Goal: Task Accomplishment & Management: Manage account settings

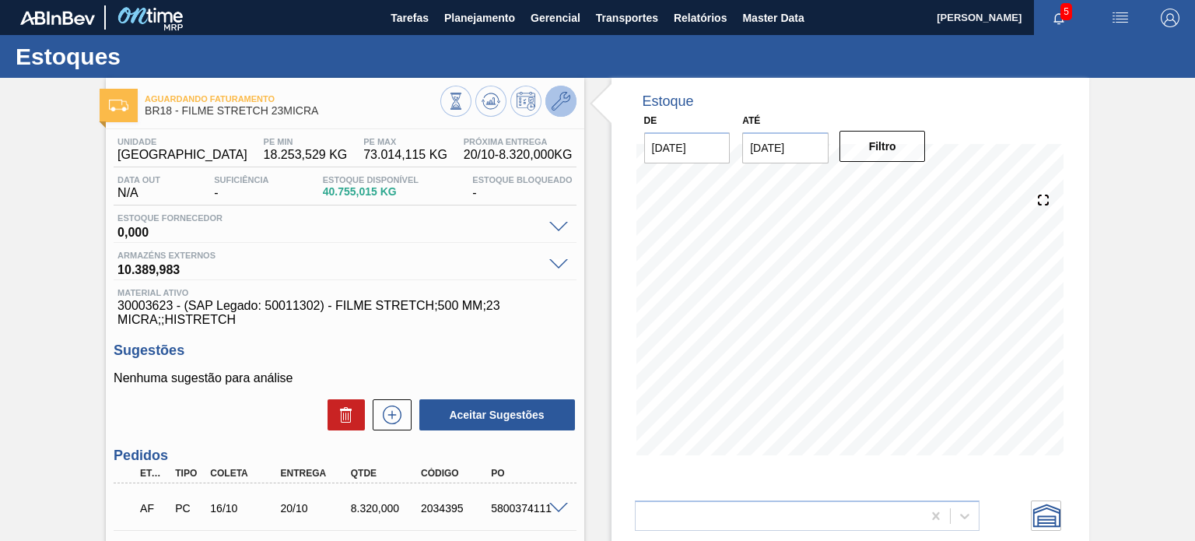
click at [558, 102] on icon at bounding box center [561, 101] width 19 height 19
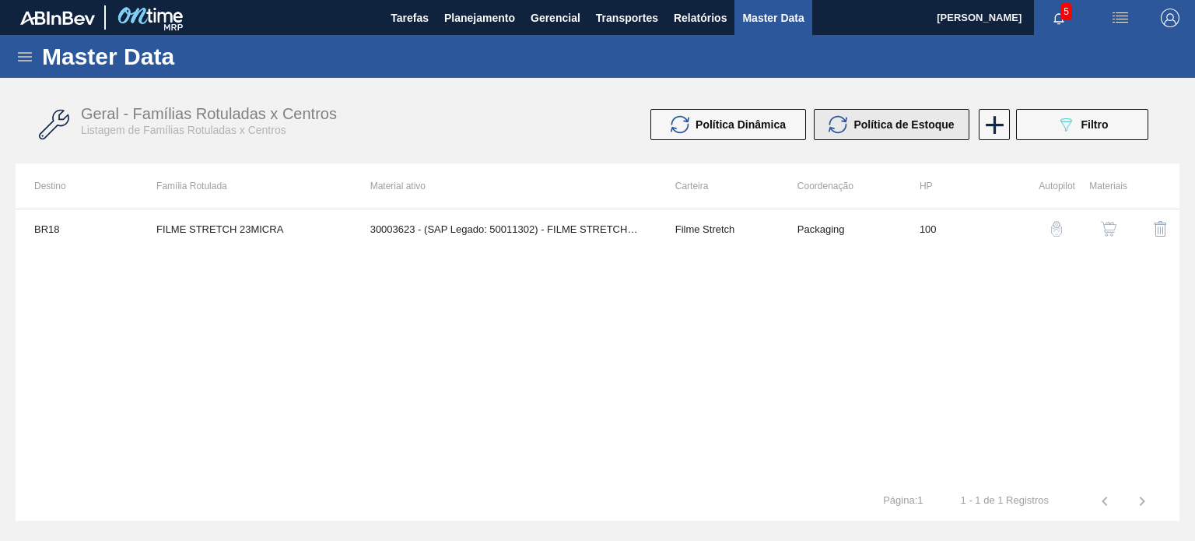
click at [859, 133] on div "Política de Estoque" at bounding box center [890, 124] width 125 height 19
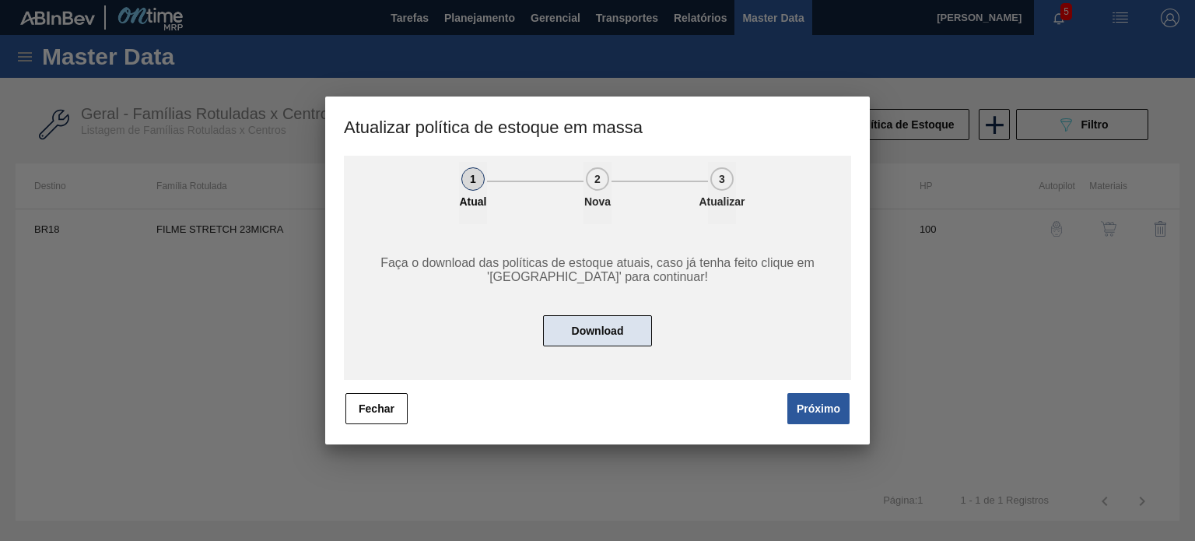
click at [633, 319] on button "Download" at bounding box center [597, 330] width 109 height 31
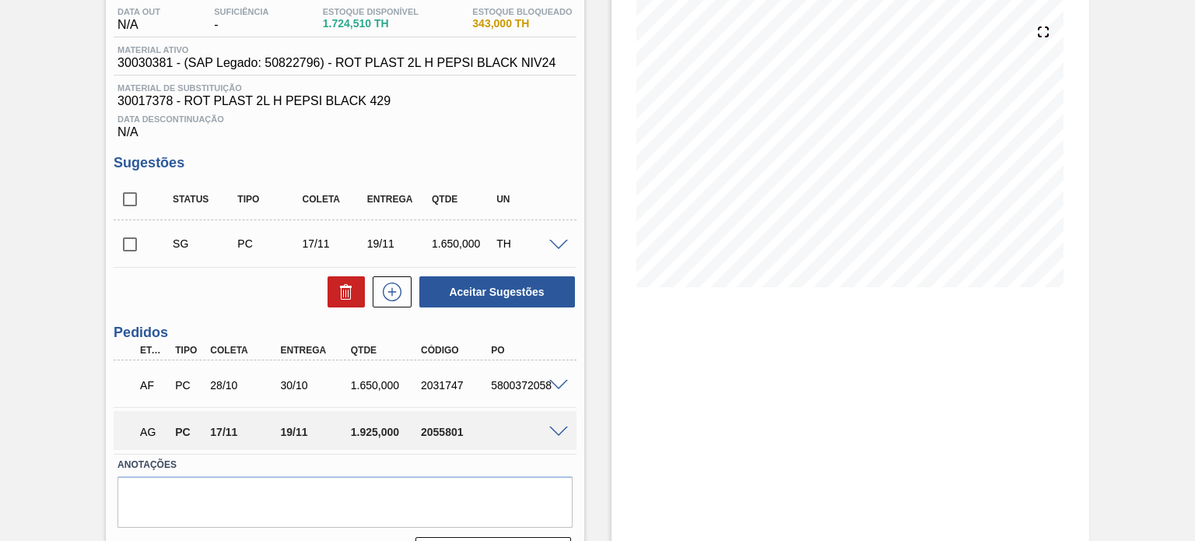
scroll to position [131, 0]
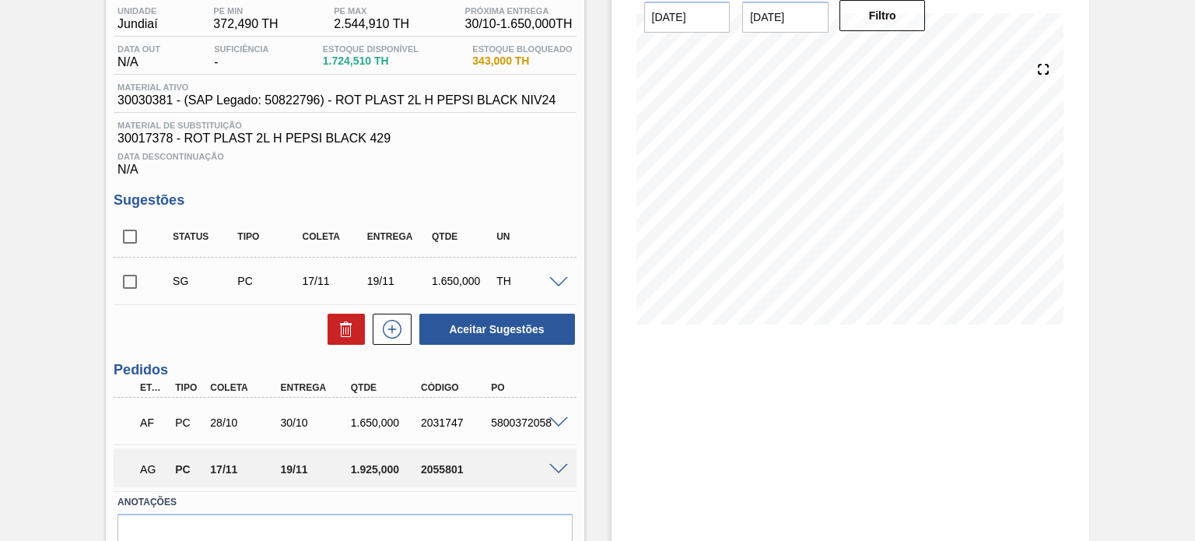
click at [554, 470] on span at bounding box center [558, 470] width 19 height 12
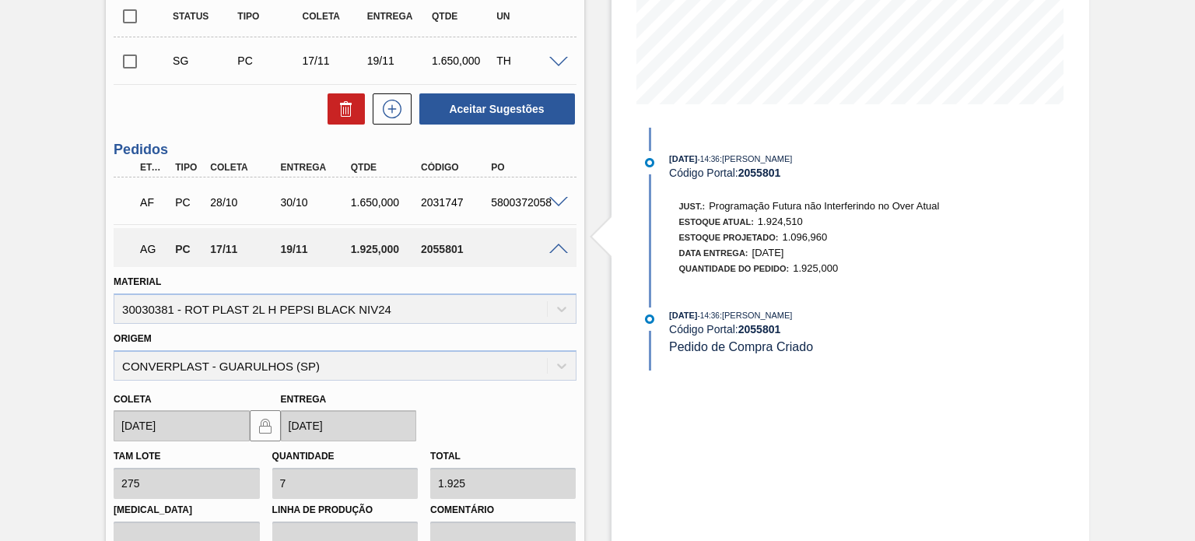
scroll to position [584, 0]
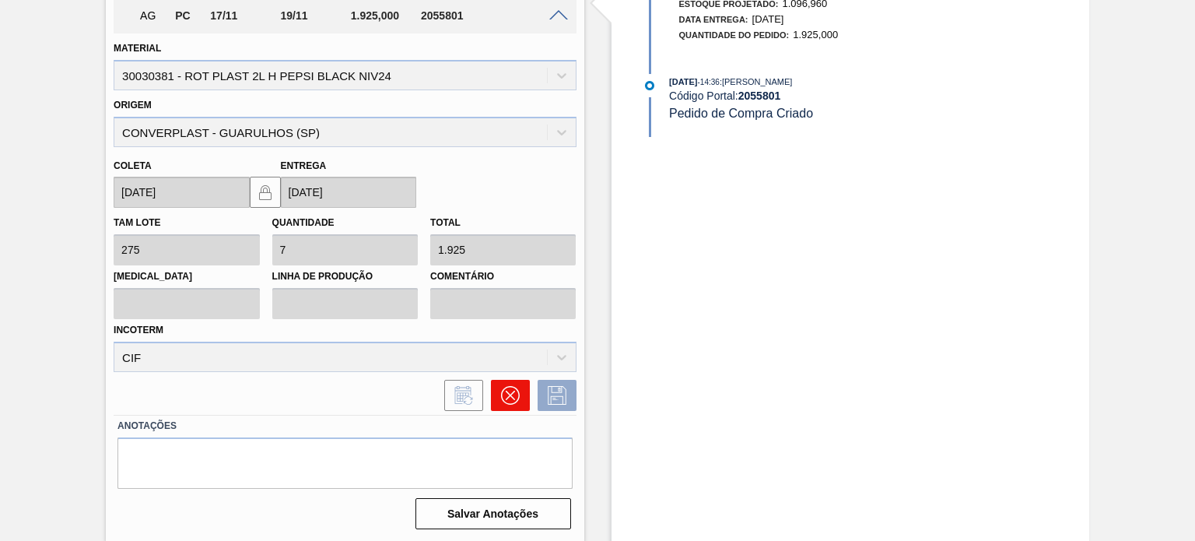
click at [520, 382] on button at bounding box center [510, 395] width 39 height 31
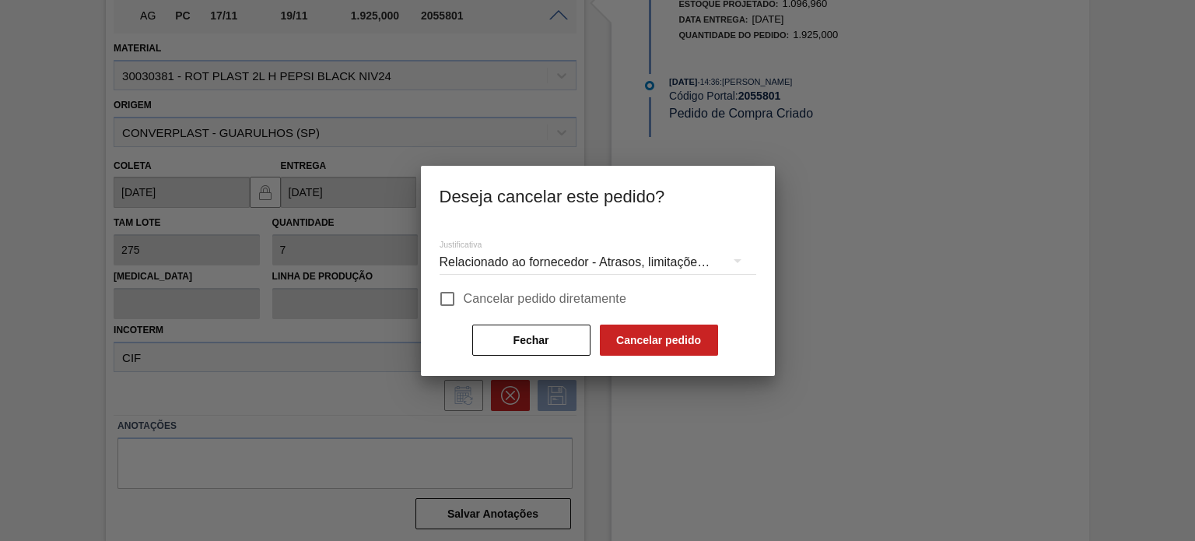
click at [471, 297] on span "Cancelar pedido diretamente" at bounding box center [545, 298] width 163 height 19
click at [464, 297] on input "Cancelar pedido diretamente" at bounding box center [447, 298] width 33 height 33
checkbox input "true"
click at [534, 258] on div "Relacionado ao fornecedor - Atrasos, limitações de capacidade, etc." at bounding box center [598, 262] width 317 height 44
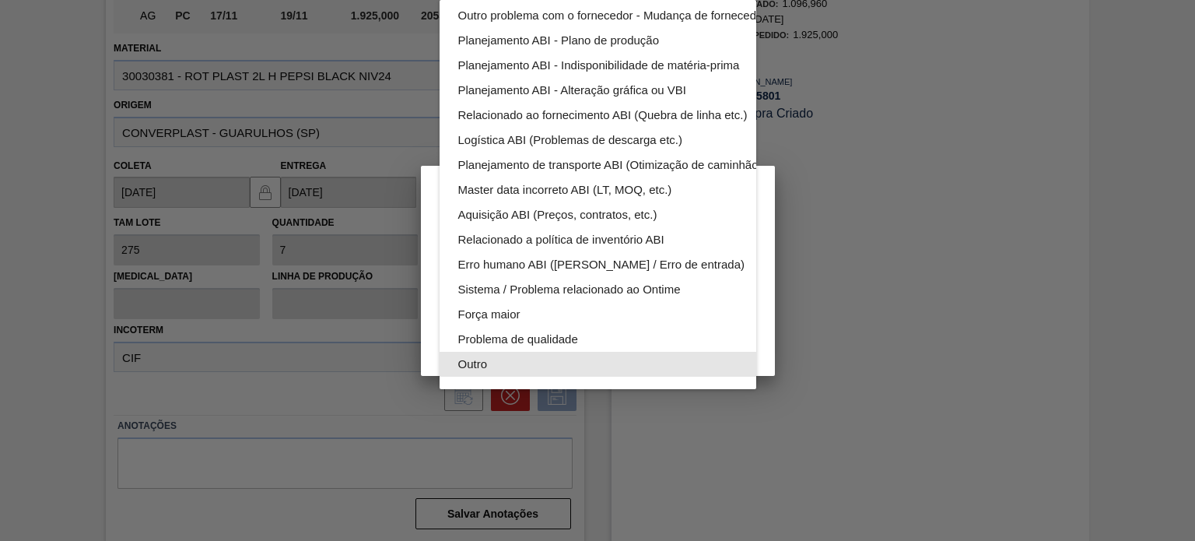
click at [538, 352] on div "Outro" at bounding box center [634, 364] width 352 height 25
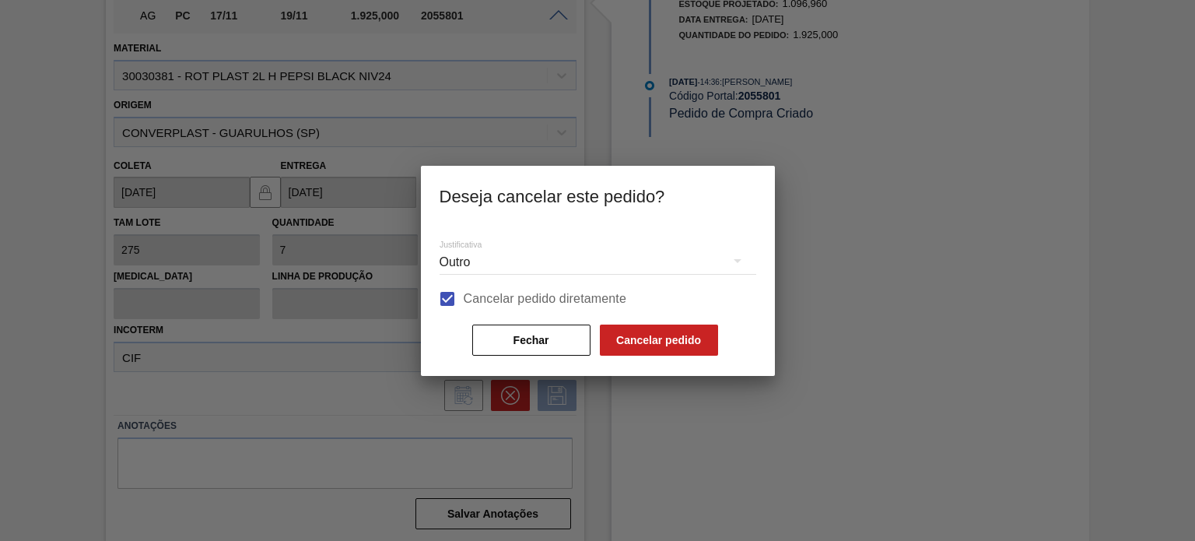
scroll to position [96, 0]
click at [699, 345] on div "Relacionado ao fornecedor - Atrasos, limitações de capacidade, etc. Relacionado…" at bounding box center [597, 270] width 1195 height 541
click at [691, 339] on button "Cancelar pedido" at bounding box center [659, 339] width 118 height 31
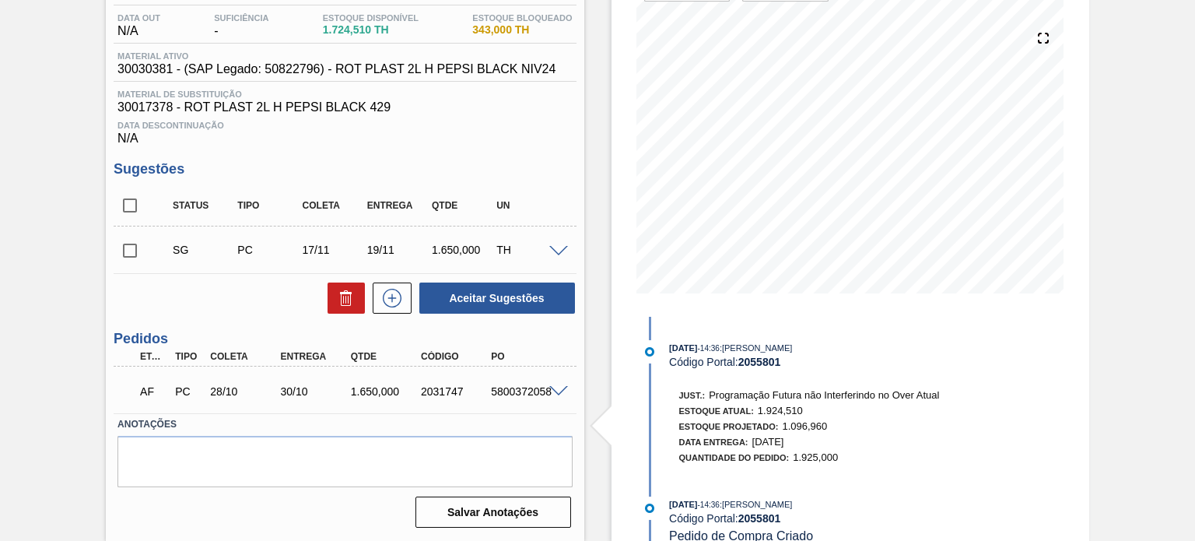
scroll to position [0, 0]
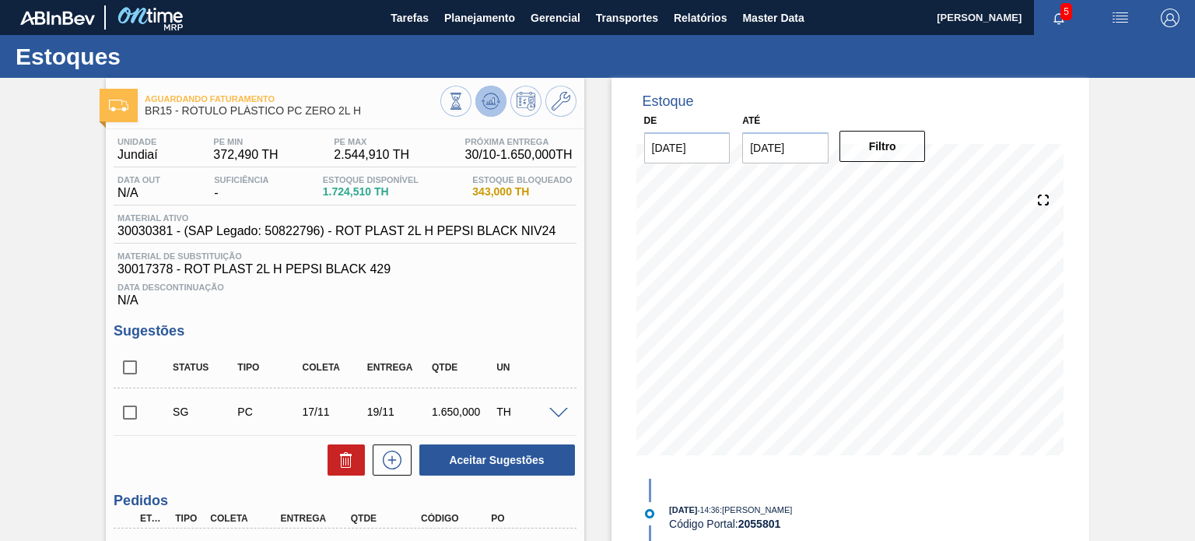
click at [487, 89] on button at bounding box center [490, 101] width 31 height 31
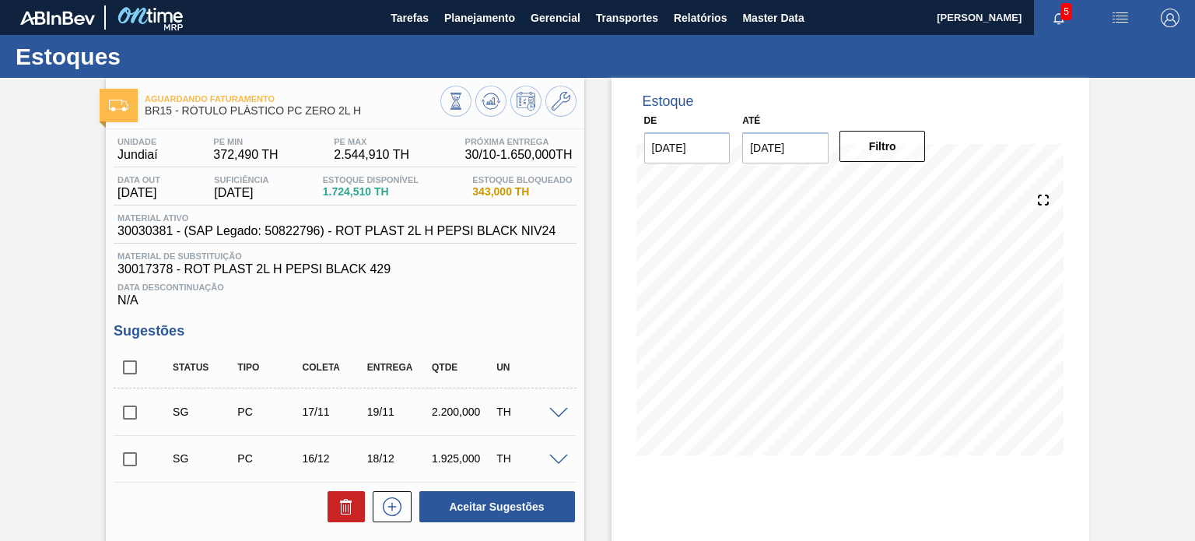
scroll to position [78, 0]
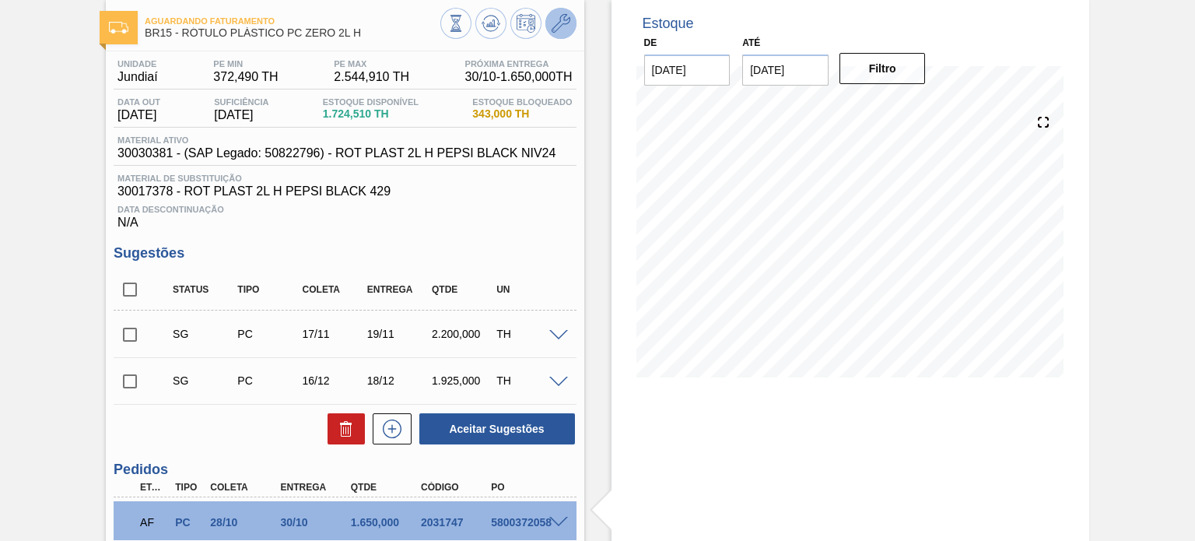
click at [566, 23] on icon at bounding box center [561, 23] width 19 height 19
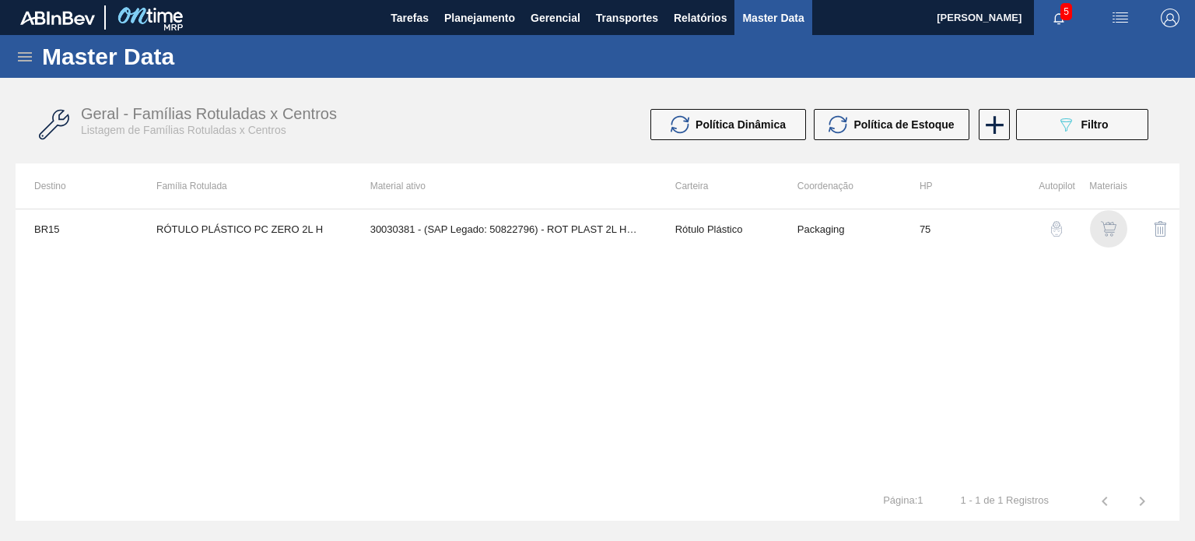
click at [1114, 226] on img "button" at bounding box center [1109, 229] width 16 height 16
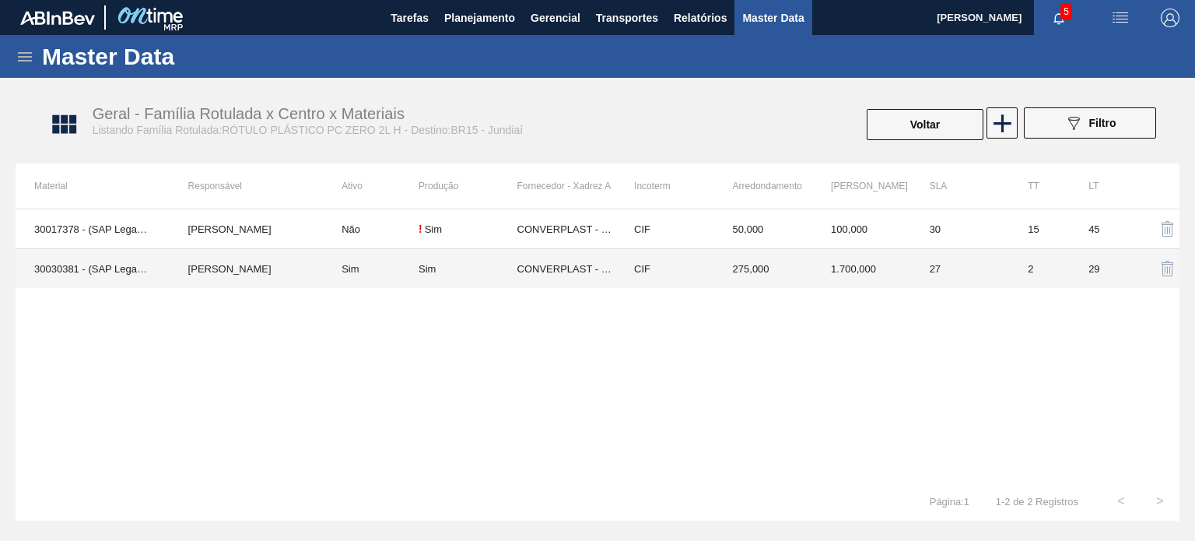
click at [784, 282] on td "275,000" at bounding box center [763, 269] width 99 height 40
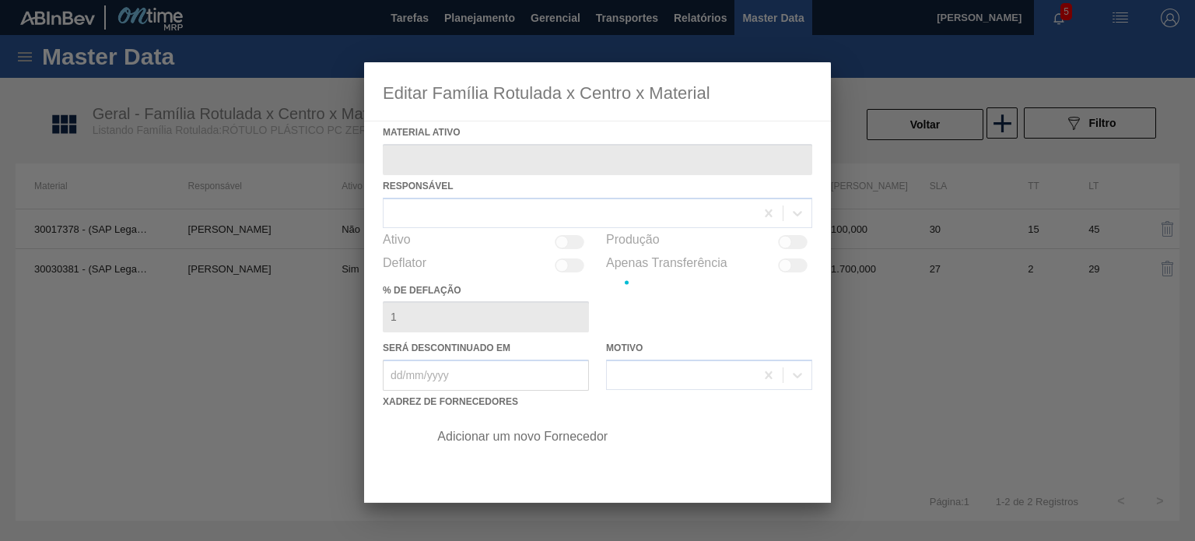
type ativo "30030381 - (SAP Legado: 50822796) - ROT PLAST 2L H PEPSI BLACK NIV24"
checkbox input "true"
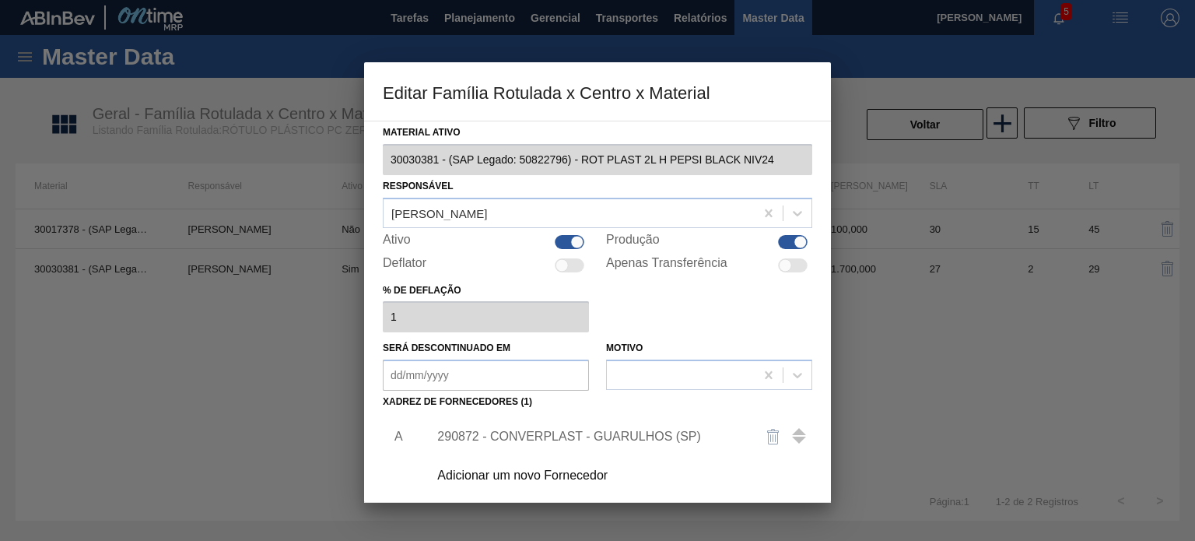
click at [559, 433] on div "290872 - CONVERPLAST - GUARULHOS (SP)" at bounding box center [589, 436] width 305 height 14
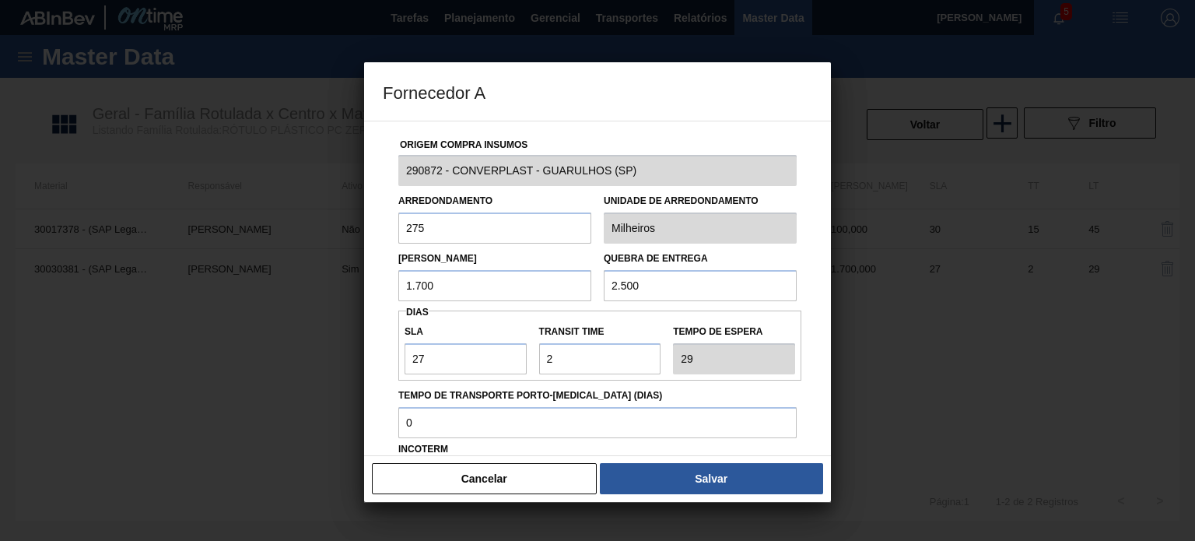
drag, startPoint x: 403, startPoint y: 279, endPoint x: 348, endPoint y: 275, distance: 54.7
click at [348, 275] on div "Fornecedor A Origem Compra Insumos 290872 - CONVERPLAST - GUARULHOS (SP) Arredo…" at bounding box center [597, 270] width 1195 height 541
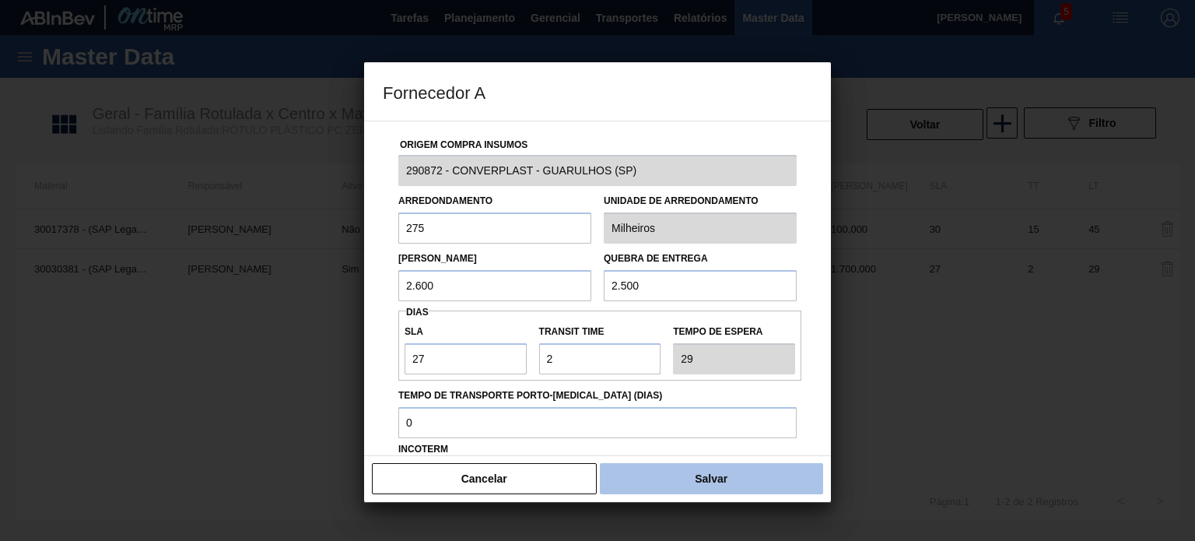
type input "2.600"
click at [649, 486] on button "Salvar" at bounding box center [711, 478] width 223 height 31
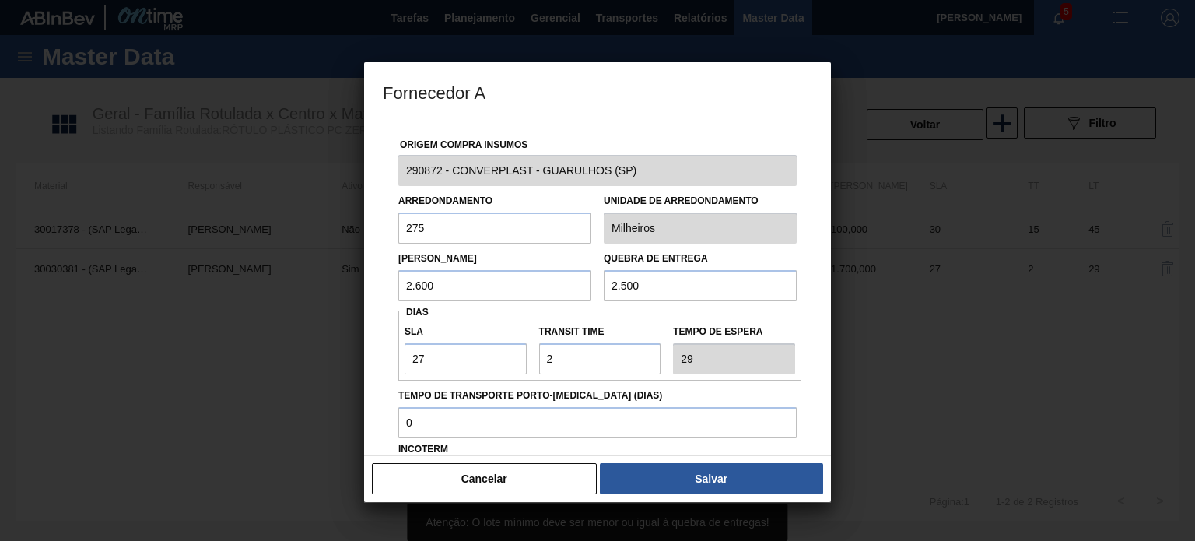
drag, startPoint x: 641, startPoint y: 285, endPoint x: 579, endPoint y: 276, distance: 62.9
click at [581, 277] on div "Lote Mínimo 2.600 Quebra de entrega 2.500" at bounding box center [597, 272] width 411 height 58
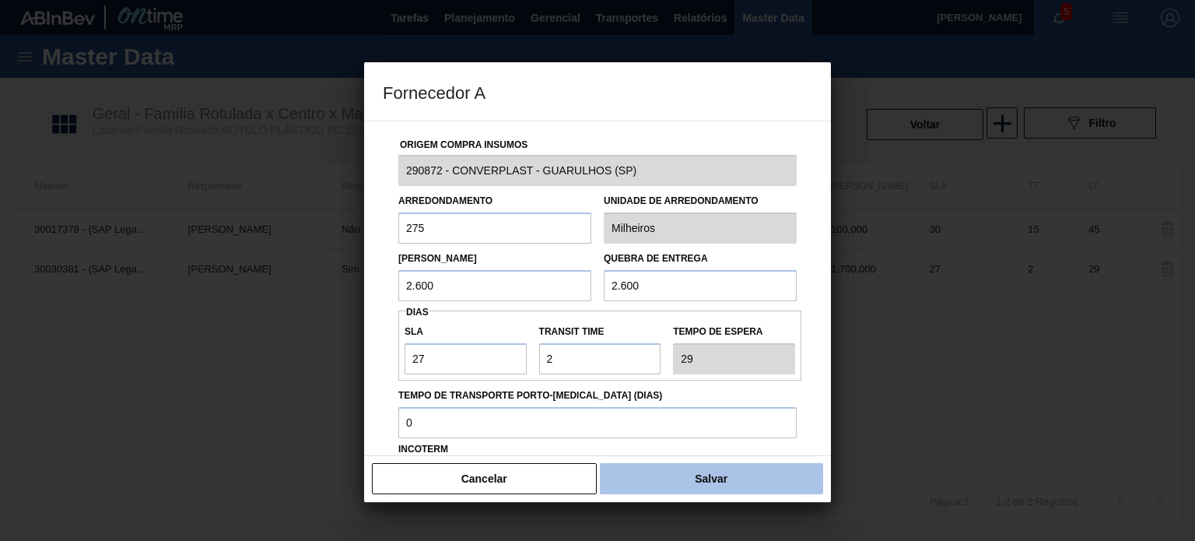
type input "2.600"
click at [667, 481] on button "Salvar" at bounding box center [711, 478] width 223 height 31
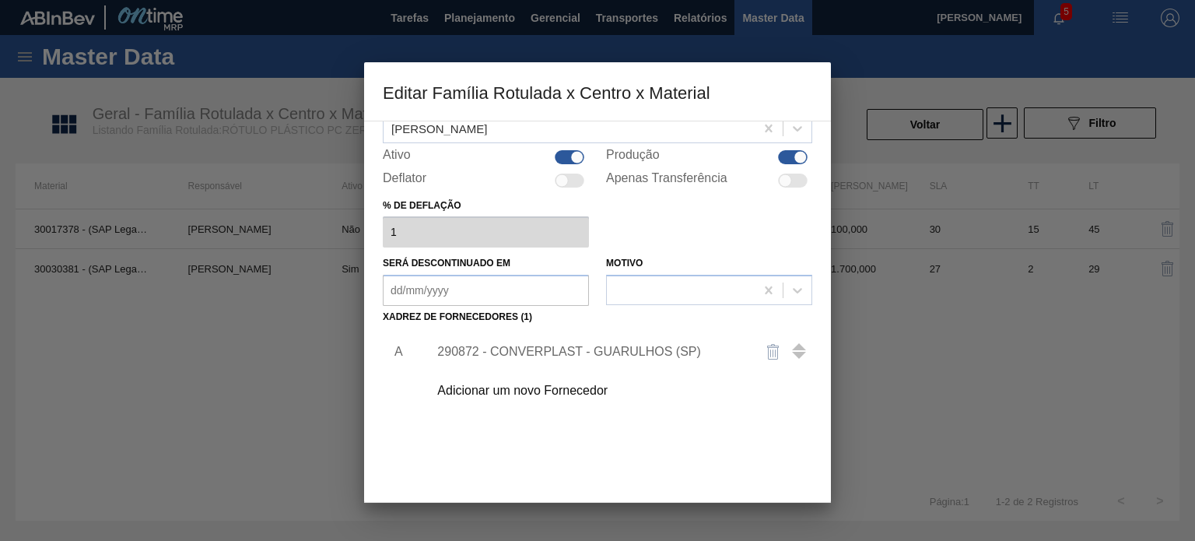
scroll to position [159, 0]
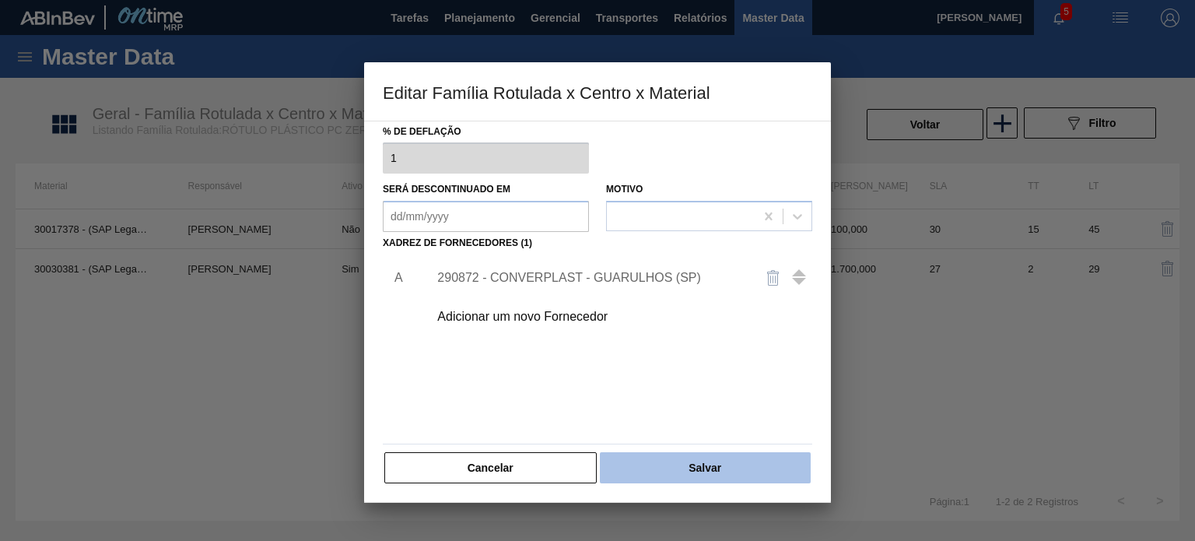
click at [676, 475] on button "Salvar" at bounding box center [705, 467] width 211 height 31
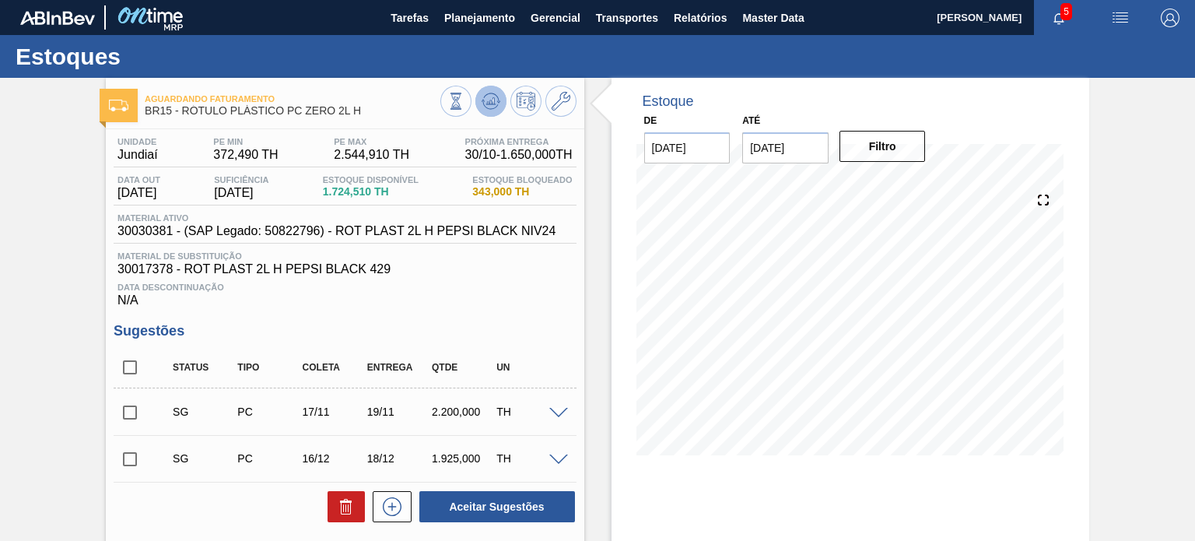
click at [492, 110] on span at bounding box center [491, 101] width 19 height 19
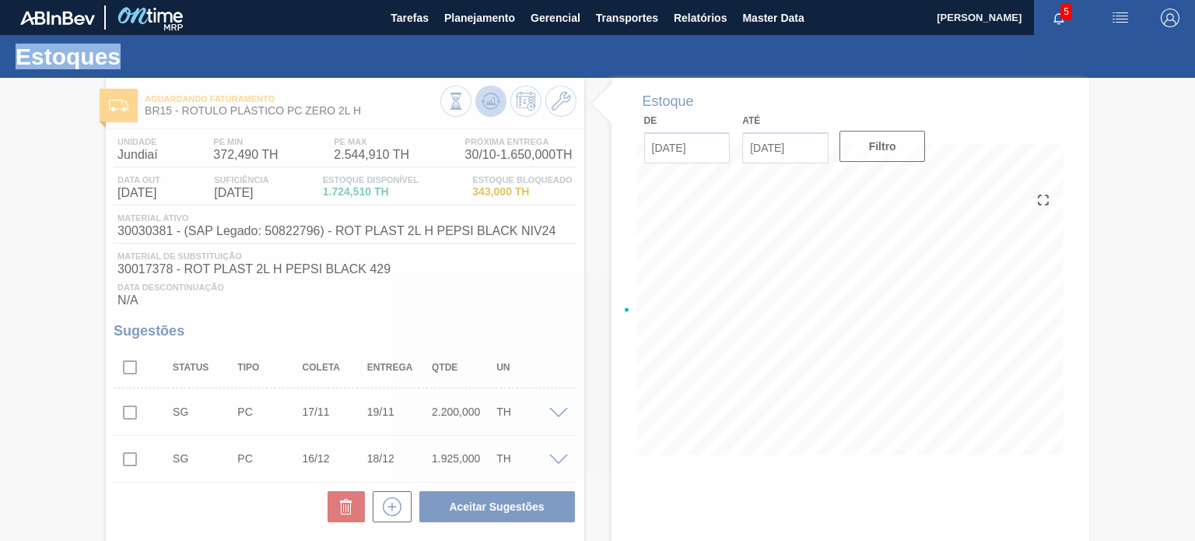
click at [492, 110] on div at bounding box center [597, 309] width 1195 height 463
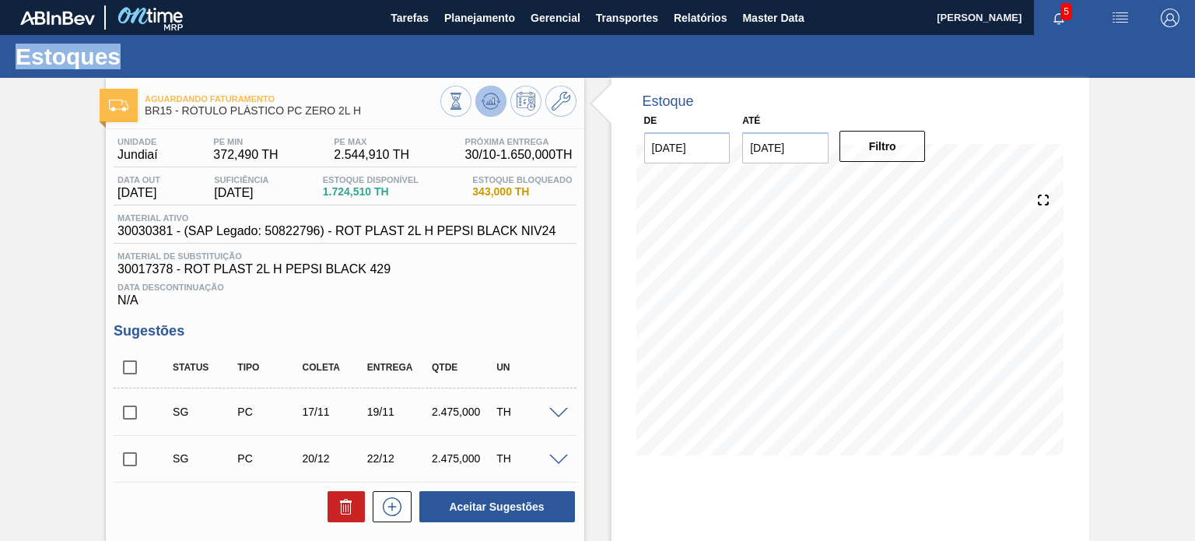
click at [482, 104] on icon at bounding box center [491, 101] width 19 height 19
click at [559, 108] on icon at bounding box center [561, 101] width 19 height 19
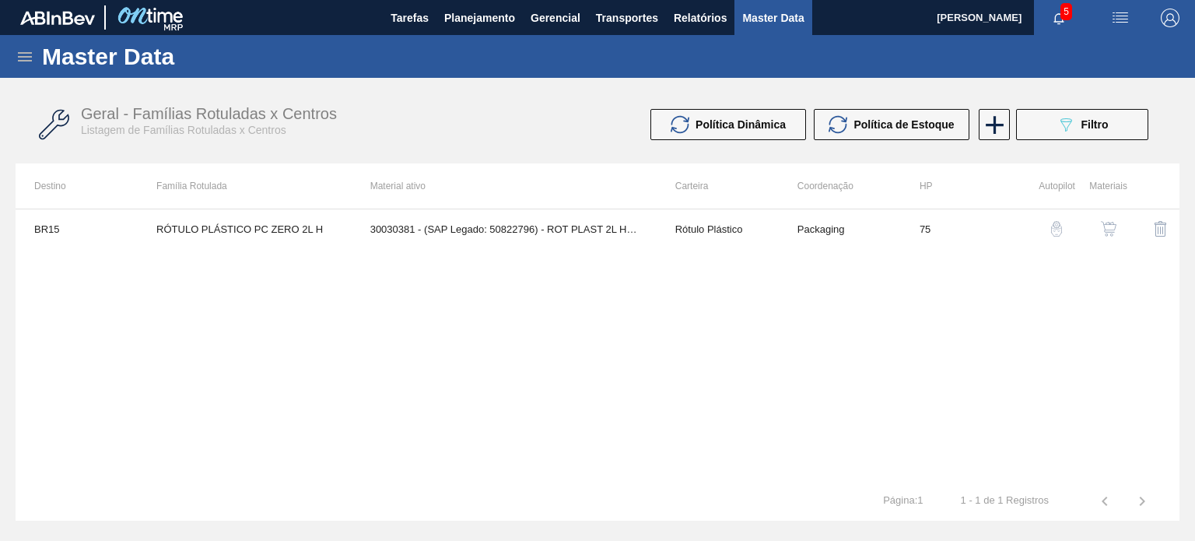
click at [1111, 233] on img "button" at bounding box center [1109, 229] width 16 height 16
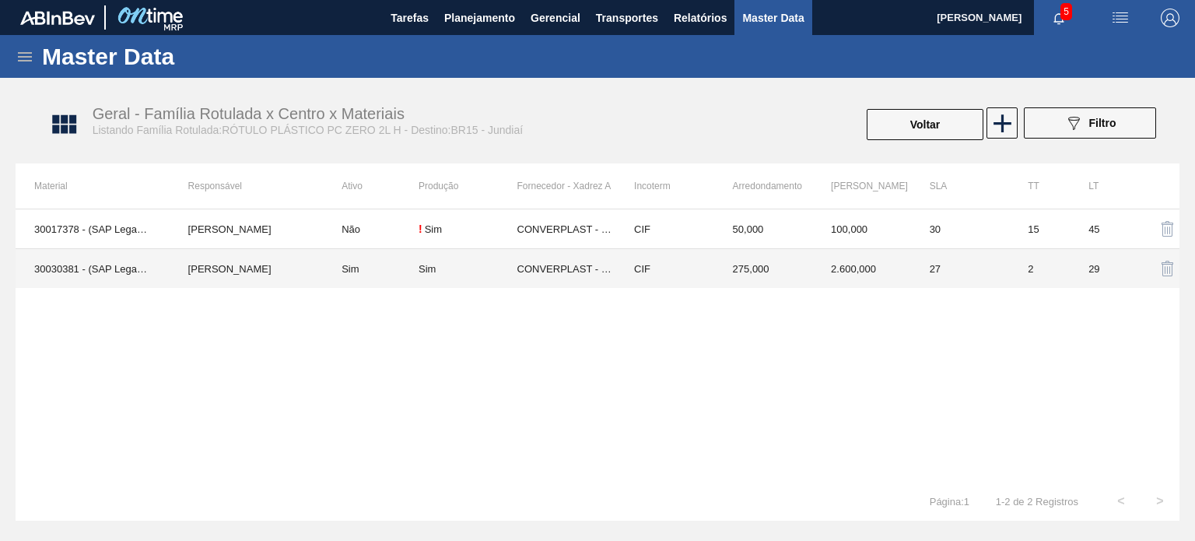
click at [606, 276] on td "CONVERPLAST - GUARULHOS (SP)" at bounding box center [566, 269] width 99 height 40
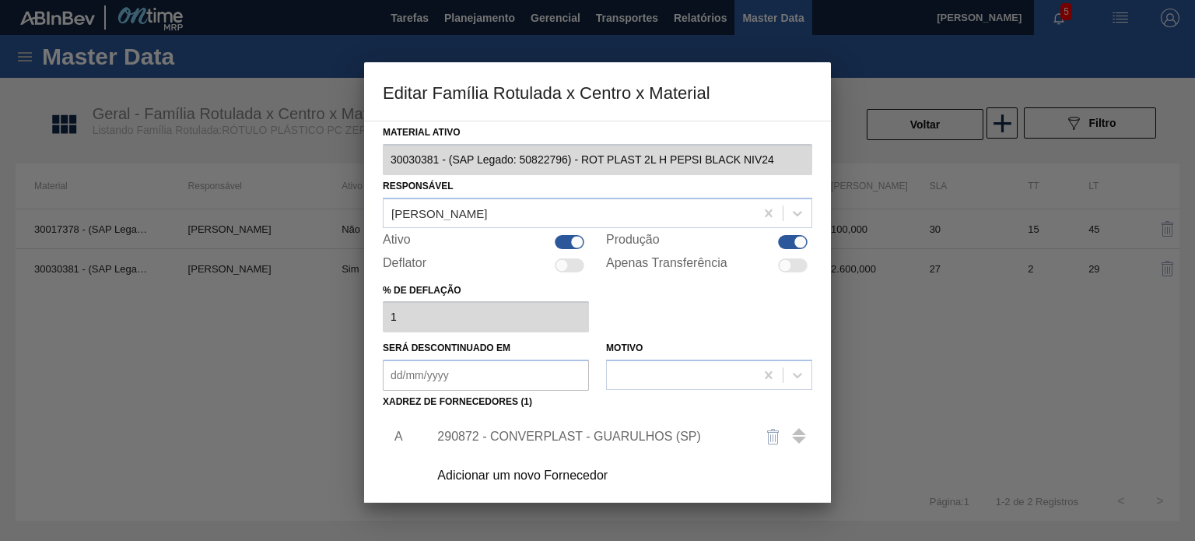
click at [586, 429] on div "290872 - CONVERPLAST - GUARULHOS (SP)" at bounding box center [589, 436] width 305 height 14
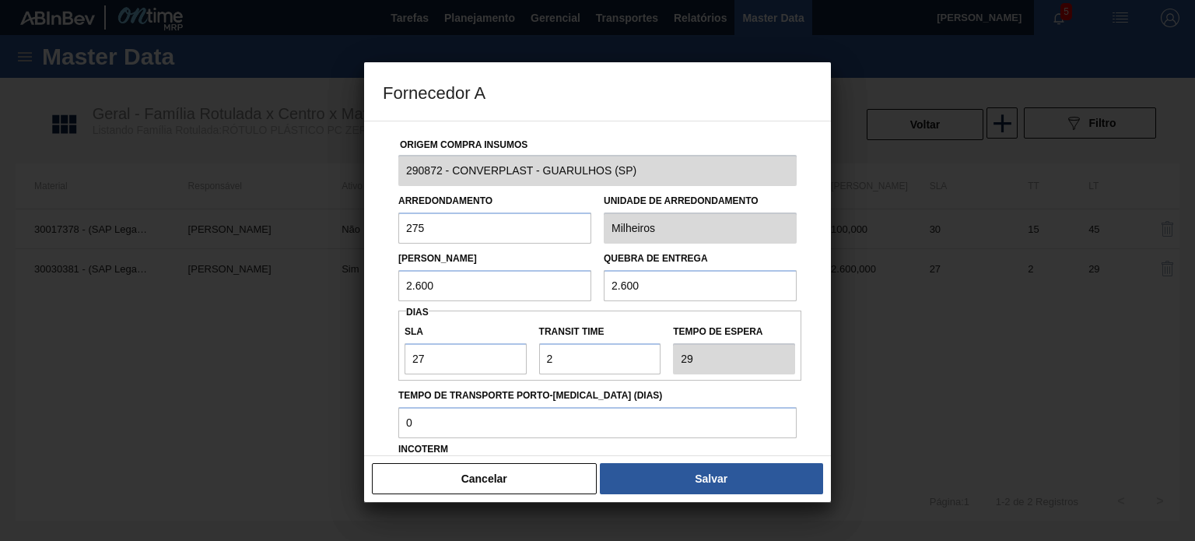
click at [425, 296] on input "2.600" at bounding box center [494, 285] width 193 height 31
drag, startPoint x: 448, startPoint y: 289, endPoint x: 386, endPoint y: 281, distance: 62.7
click at [386, 281] on div "Origem Compra Insumos 290872 - CONVERPLAST - GUARULHOS (SP) Arredondamento 275 …" at bounding box center [597, 378] width 429 height 515
type input "2.900"
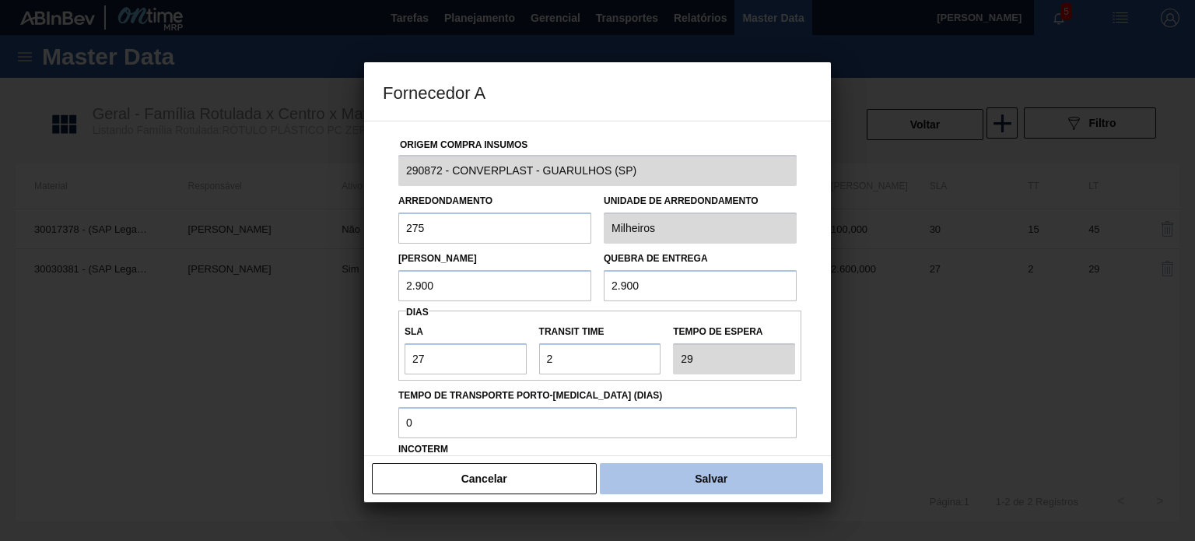
type input "2.900"
click at [691, 482] on button "Salvar" at bounding box center [711, 478] width 223 height 31
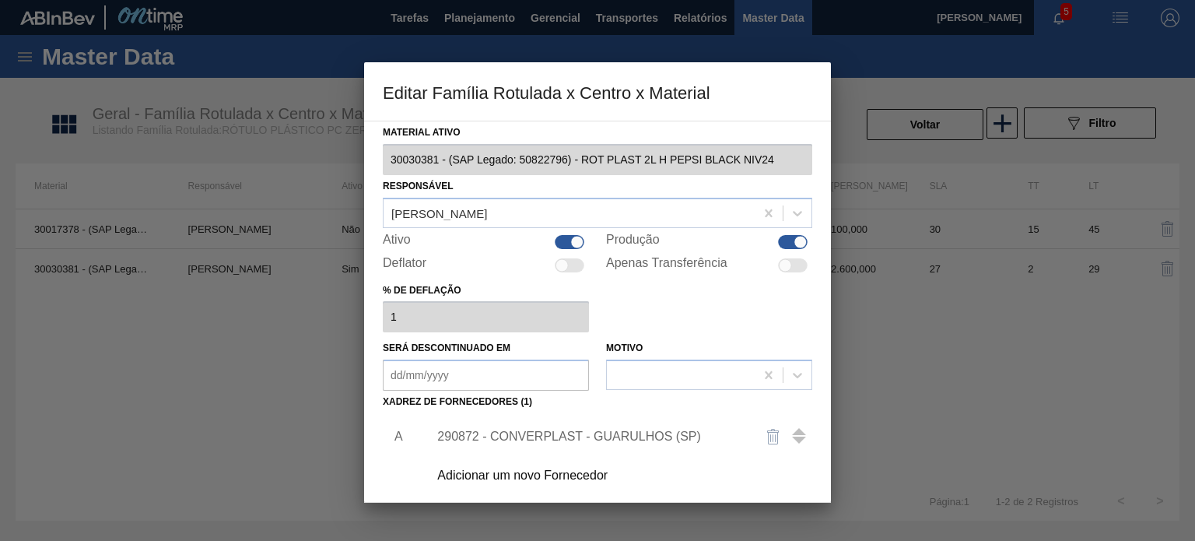
click at [665, 435] on div "290872 - CONVERPLAST - GUARULHOS (SP)" at bounding box center [589, 436] width 305 height 14
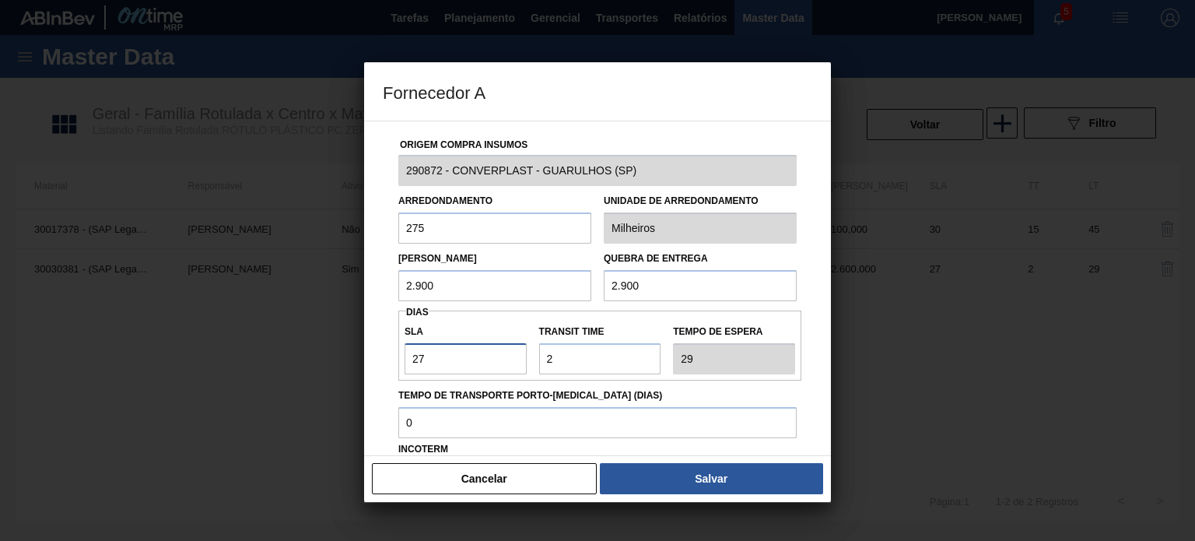
drag, startPoint x: 413, startPoint y: 359, endPoint x: 373, endPoint y: 354, distance: 39.9
click at [382, 355] on div "Origem Compra Insumos 290872 - CONVERPLAST - GUARULHOS (SP) Arredondamento 275 …" at bounding box center [597, 288] width 467 height 335
type input "3"
type input "5"
type input "30"
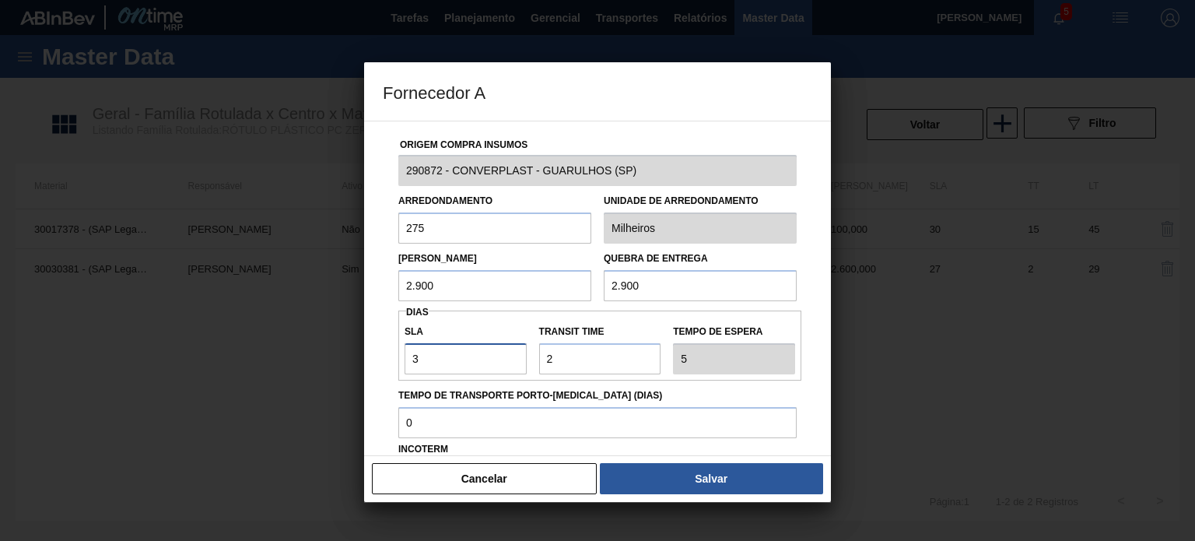
type input "32"
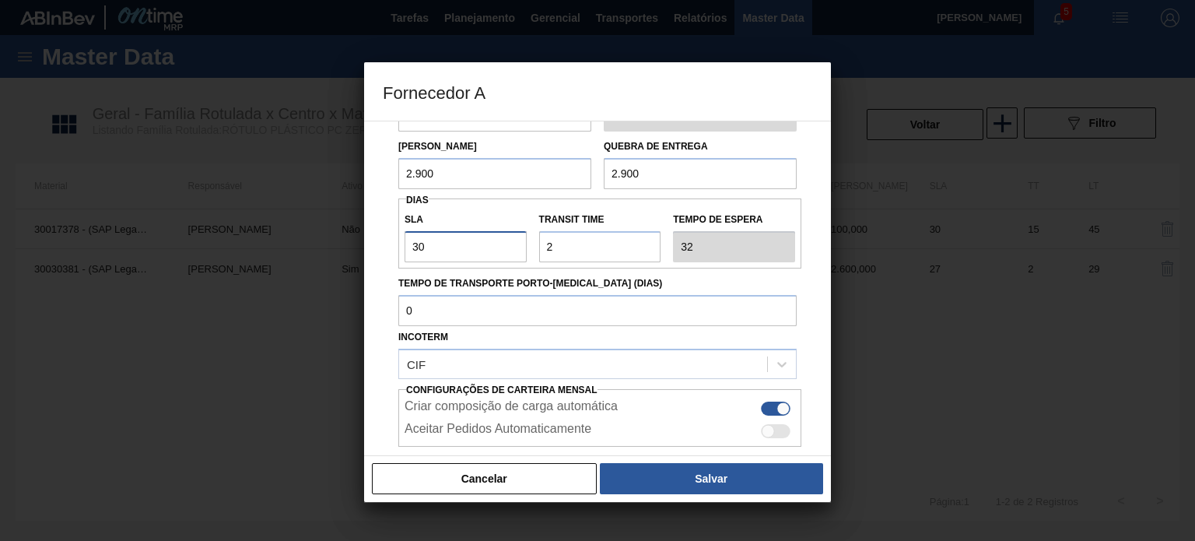
scroll to position [198, 0]
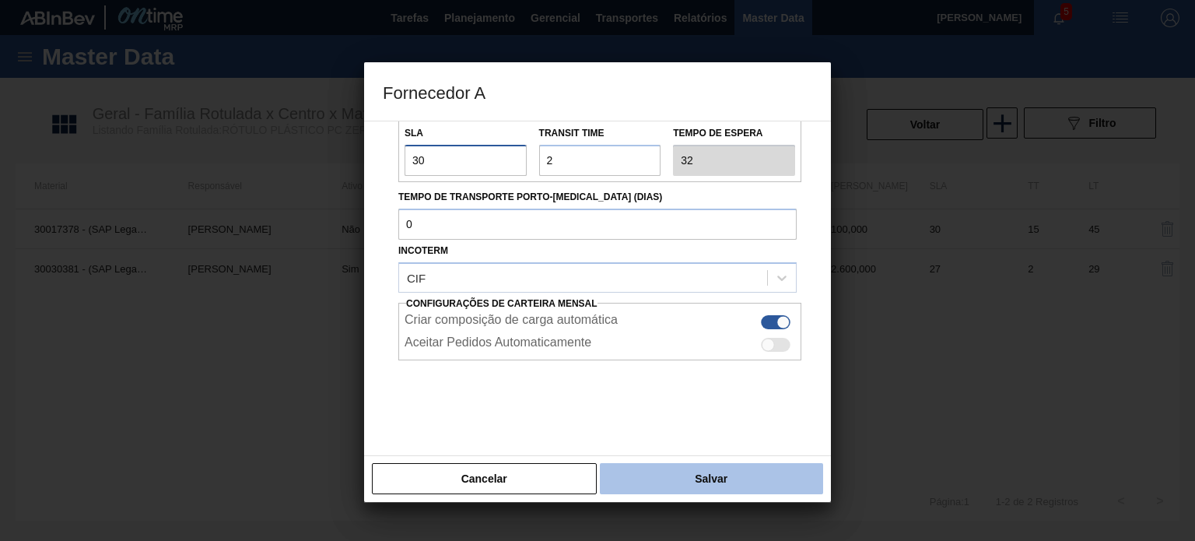
type input "30"
click at [700, 478] on button "Salvar" at bounding box center [711, 478] width 223 height 31
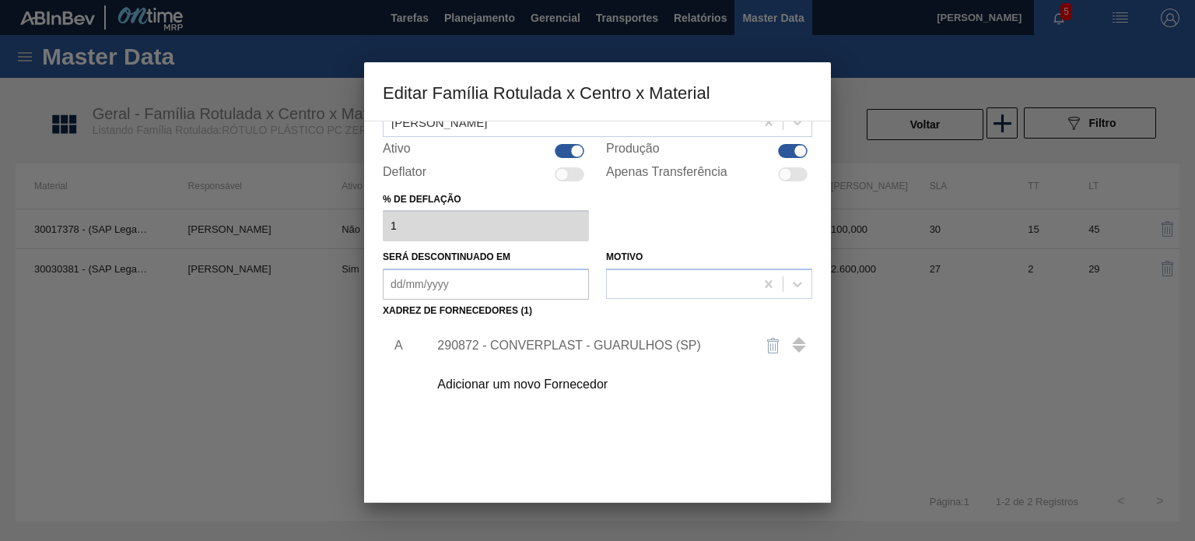
scroll to position [159, 0]
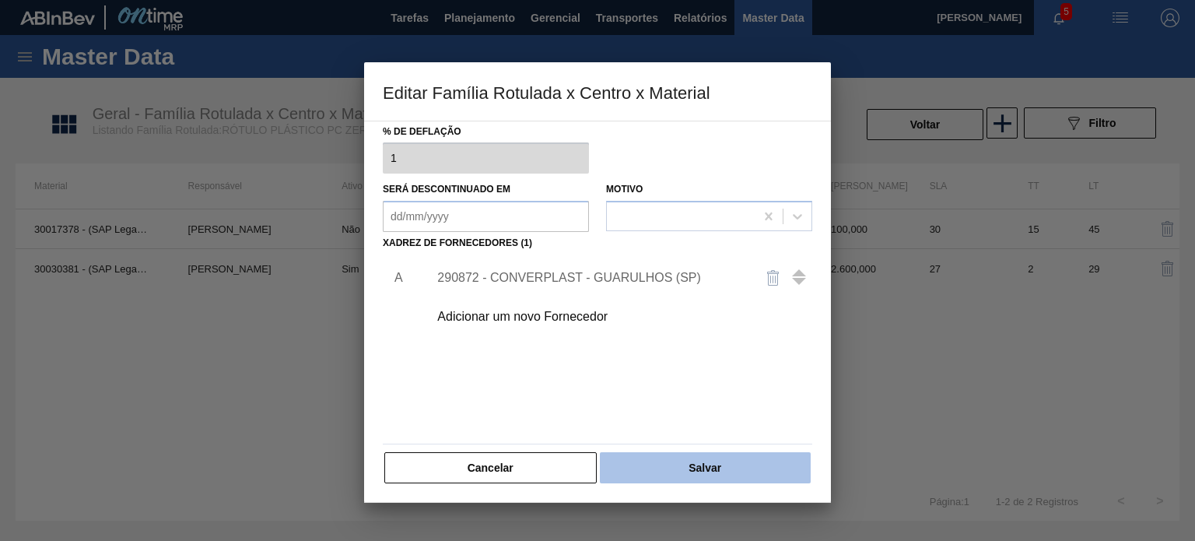
click at [709, 463] on button "Salvar" at bounding box center [705, 467] width 211 height 31
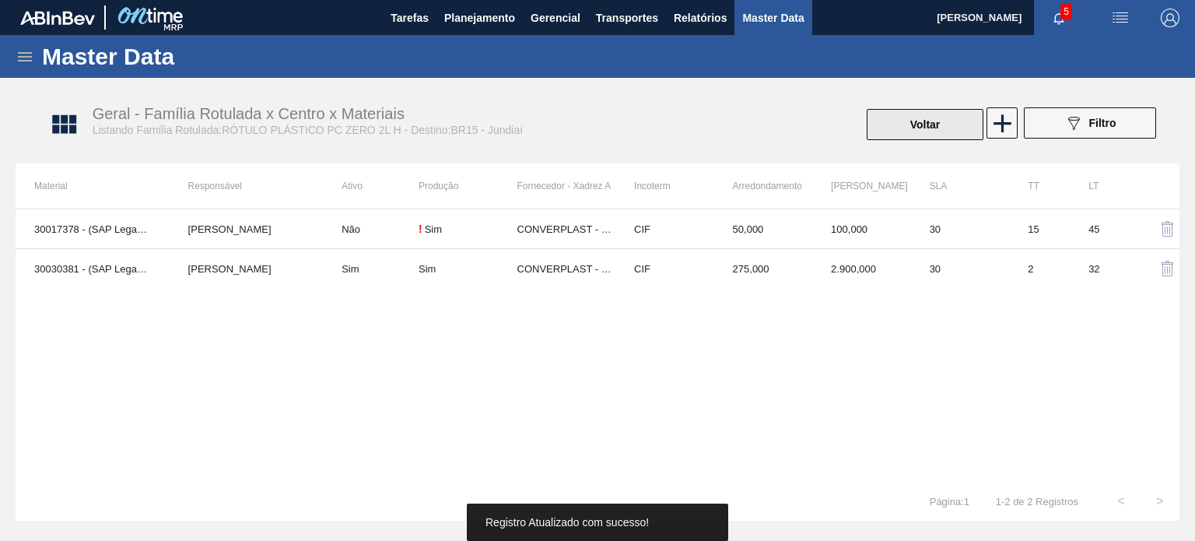
click at [896, 124] on button "Voltar" at bounding box center [925, 124] width 117 height 31
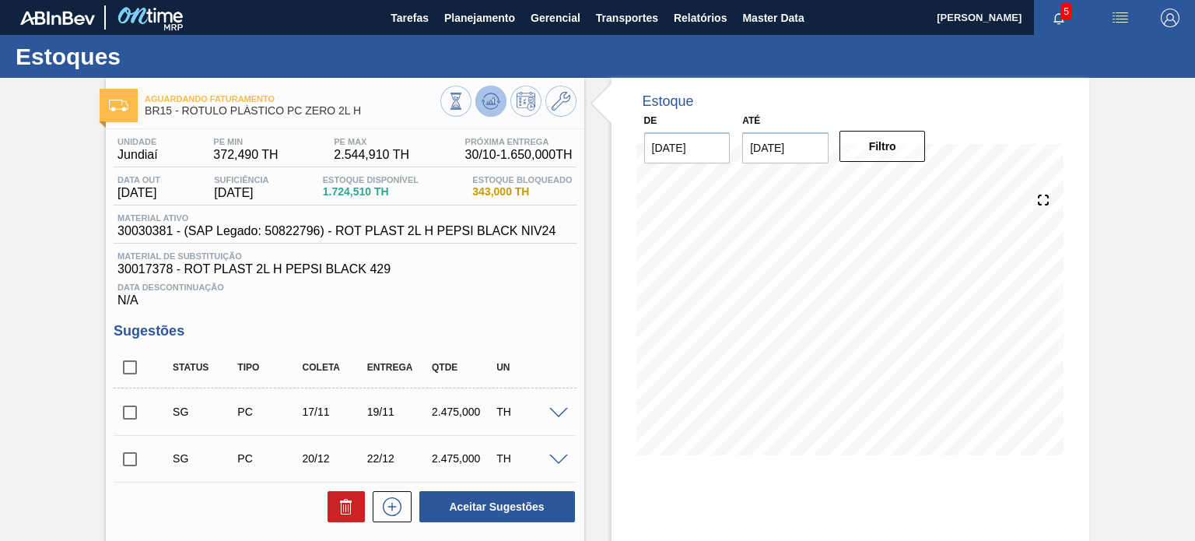
click at [504, 103] on button at bounding box center [490, 101] width 31 height 31
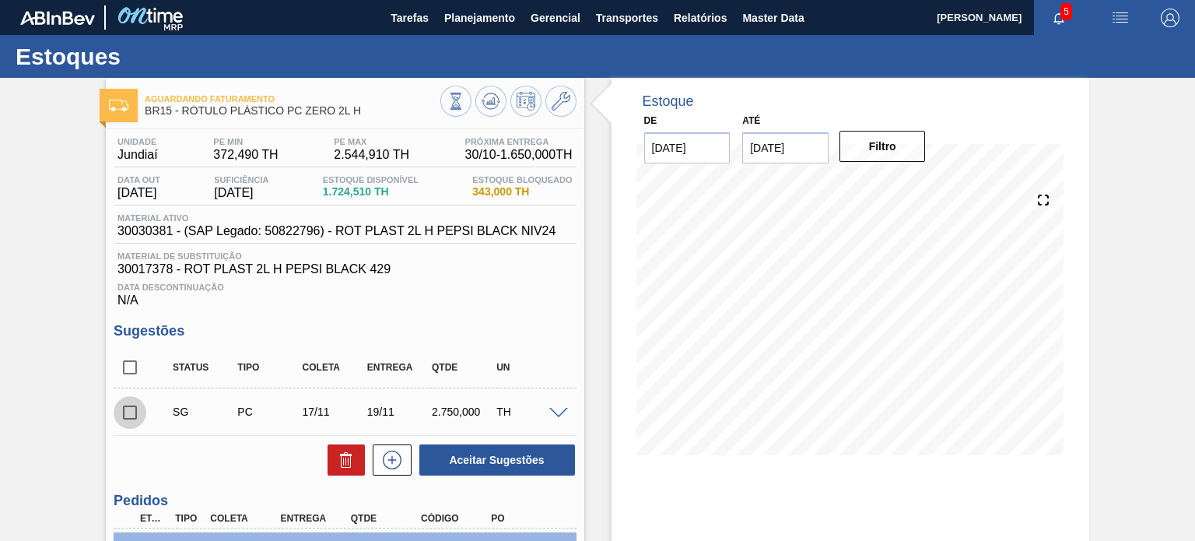
click at [137, 411] on input "checkbox" at bounding box center [130, 412] width 33 height 33
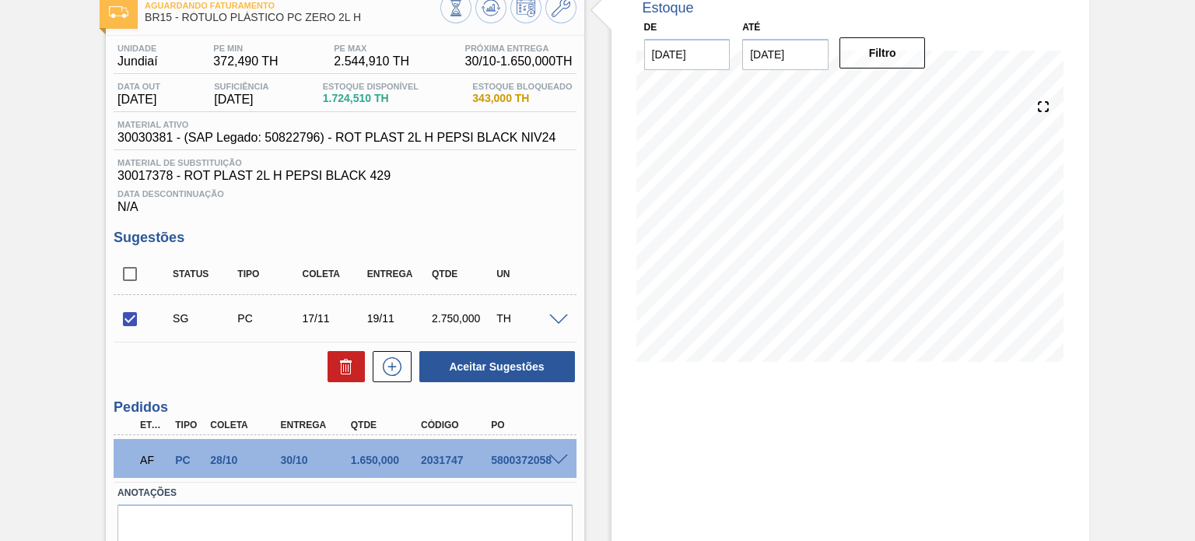
scroll to position [156, 0]
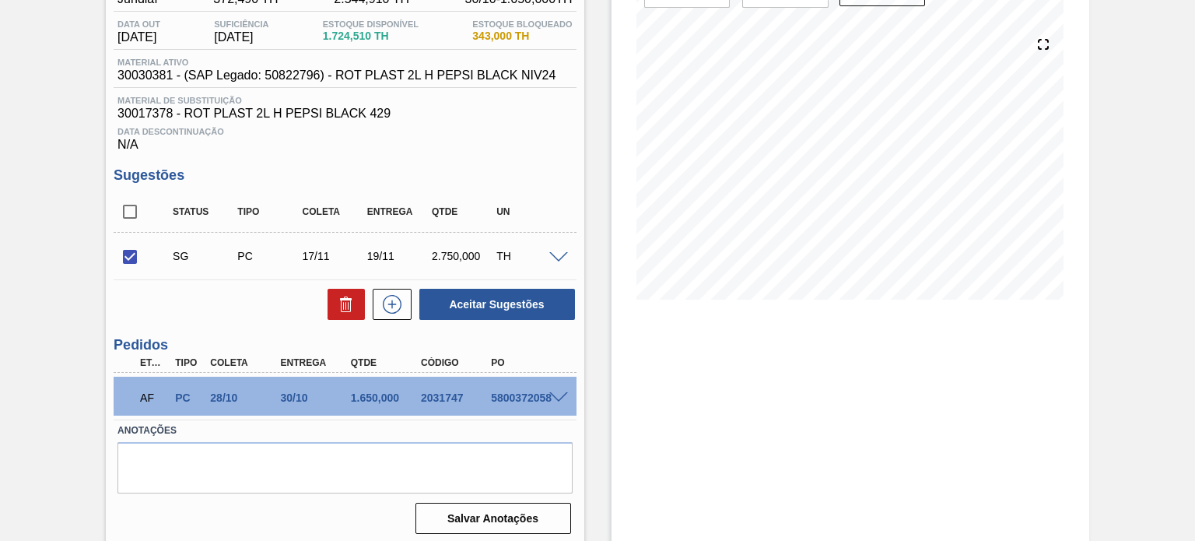
click at [460, 322] on div "Unidade Jundiaí PE MIN 372,490 TH PE MAX 2.544,910 TH Próxima Entrega 30/10 - 1…" at bounding box center [345, 257] width 478 height 566
click at [461, 312] on button "Aceitar Sugestões" at bounding box center [497, 304] width 156 height 31
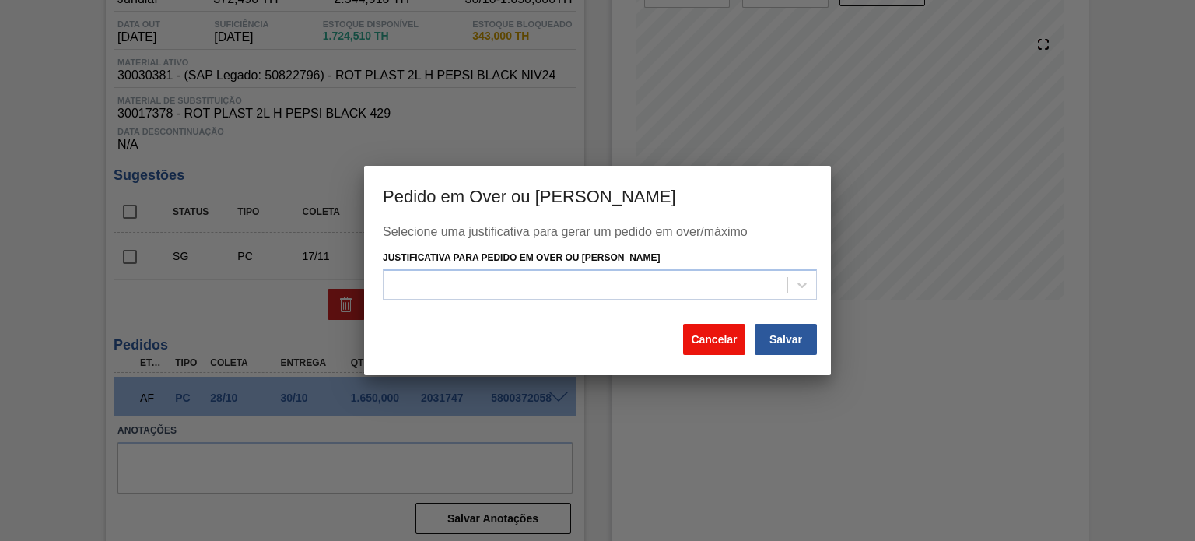
click at [695, 327] on button "Cancelar" at bounding box center [714, 339] width 62 height 31
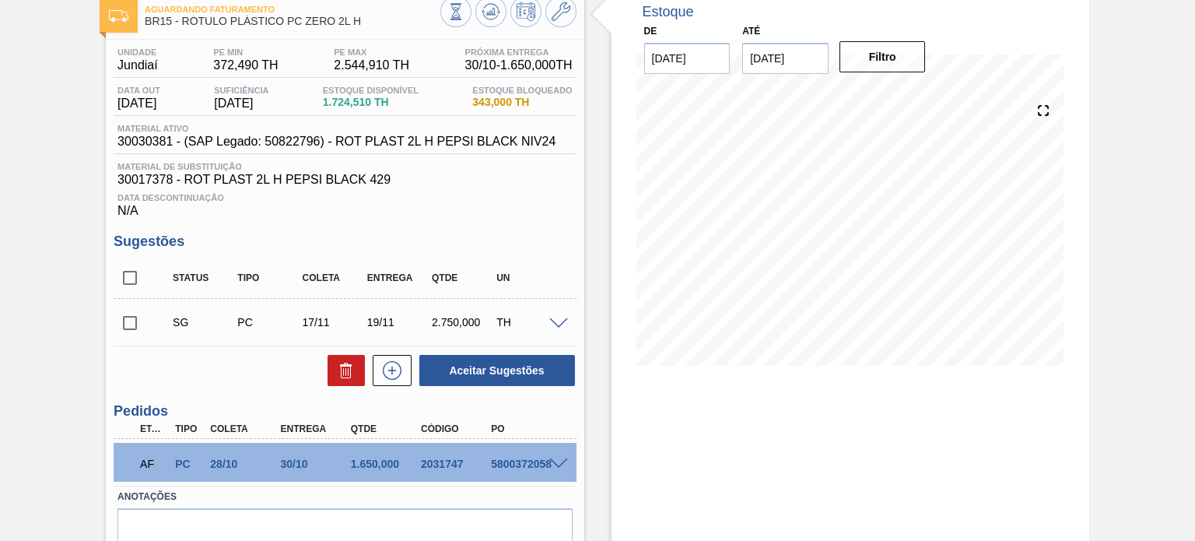
scroll to position [0, 0]
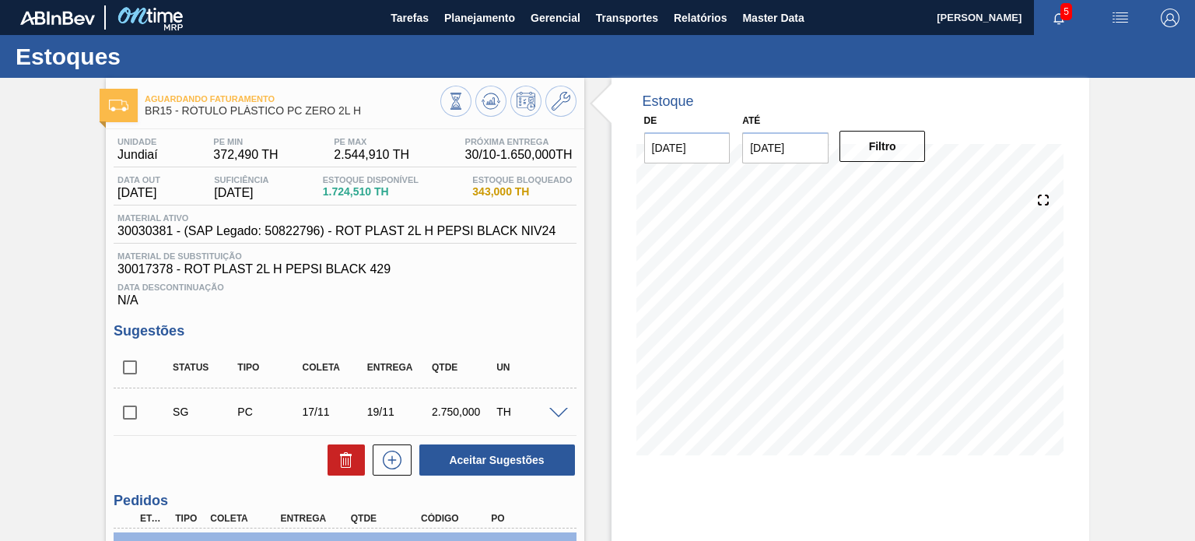
click at [74, 207] on div "Aguardando Faturamento BR15 - RÓTULO PLÁSTICO PC ZERO 2L H Unidade Jundiaí PE M…" at bounding box center [597, 390] width 1195 height 625
click at [127, 408] on input "checkbox" at bounding box center [130, 412] width 33 height 33
click at [444, 457] on button "Aceitar Sugestões" at bounding box center [497, 459] width 156 height 31
checkbox input "false"
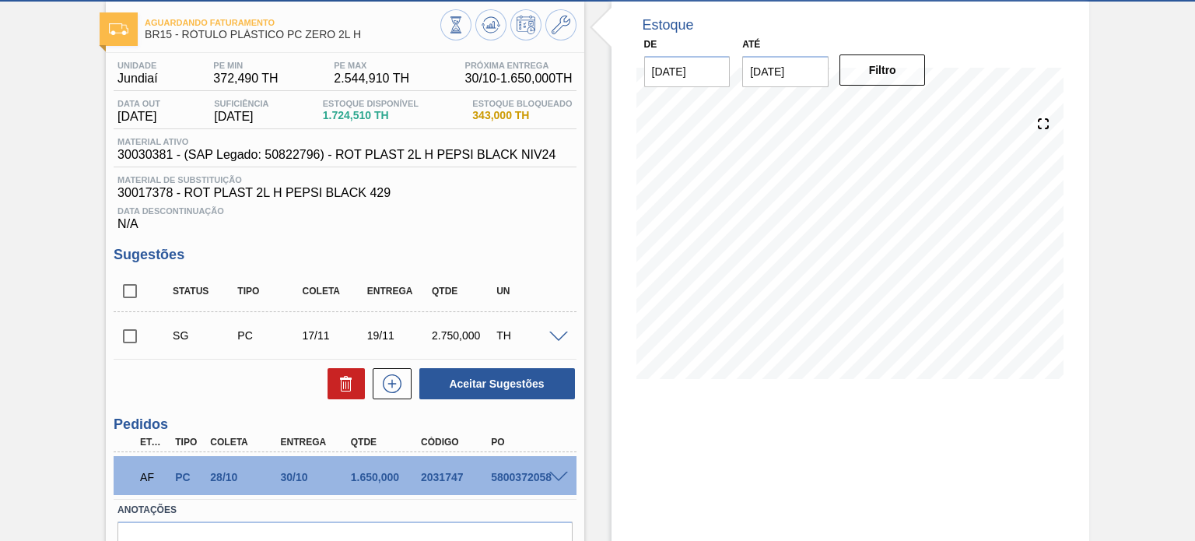
scroll to position [162, 0]
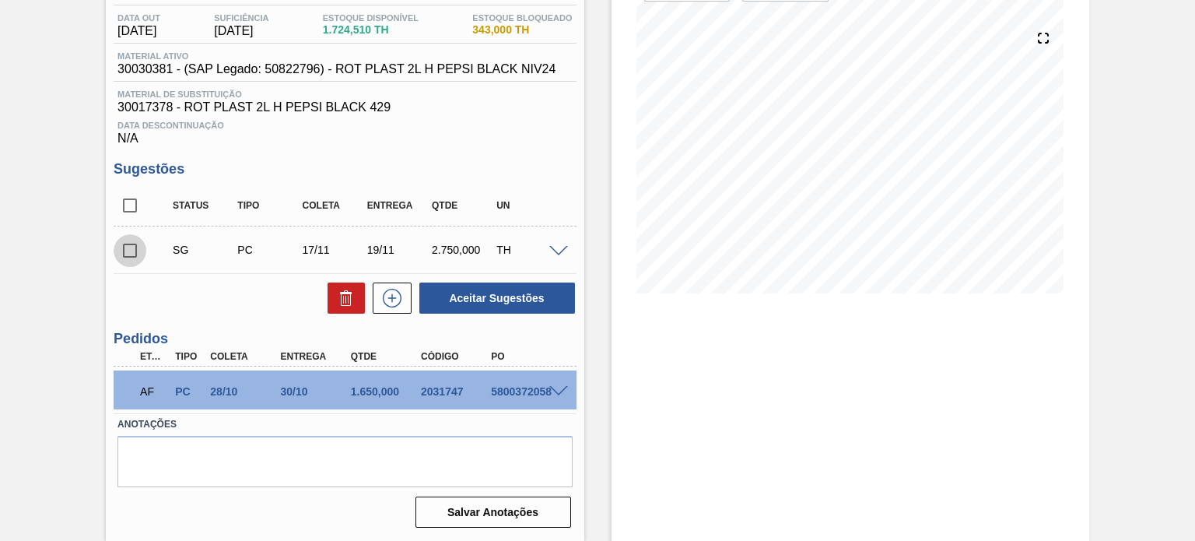
click at [131, 236] on input "checkbox" at bounding box center [130, 250] width 33 height 33
click at [487, 274] on div "Status Tipo Coleta Entrega Qtde UN SG PC 17/11 19/11 2.750,000 TH Material 3003…" at bounding box center [345, 250] width 462 height 130
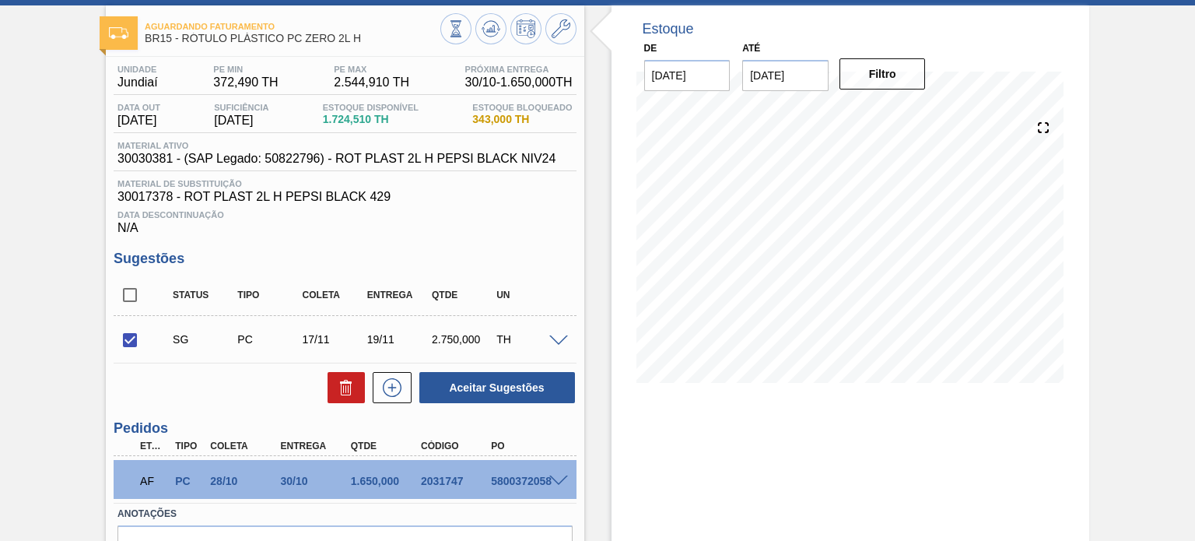
scroll to position [6, 0]
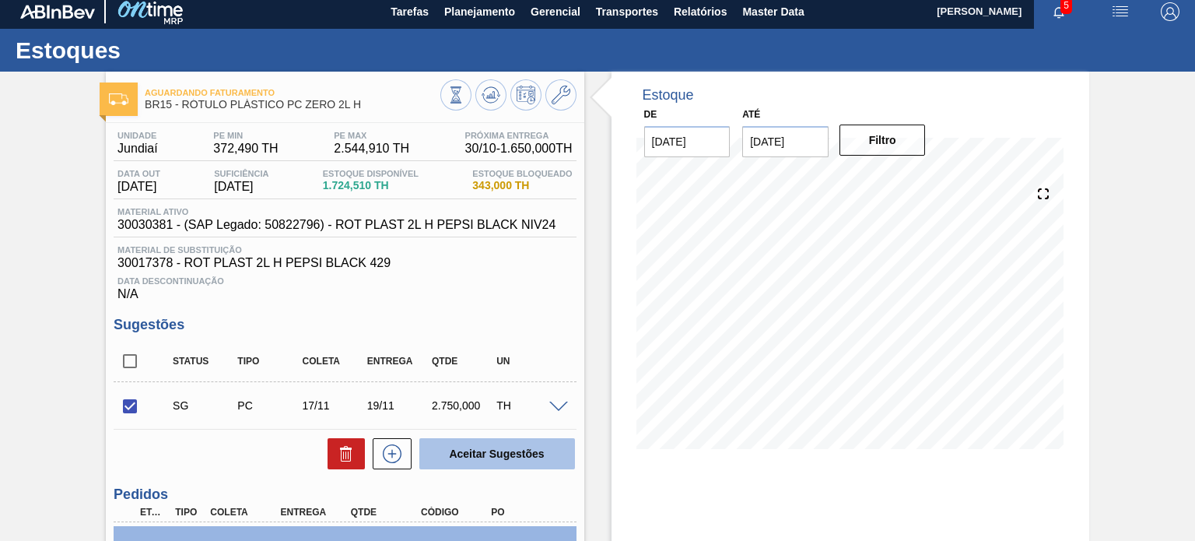
click at [466, 438] on button "Aceitar Sugestões" at bounding box center [497, 453] width 156 height 31
checkbox input "false"
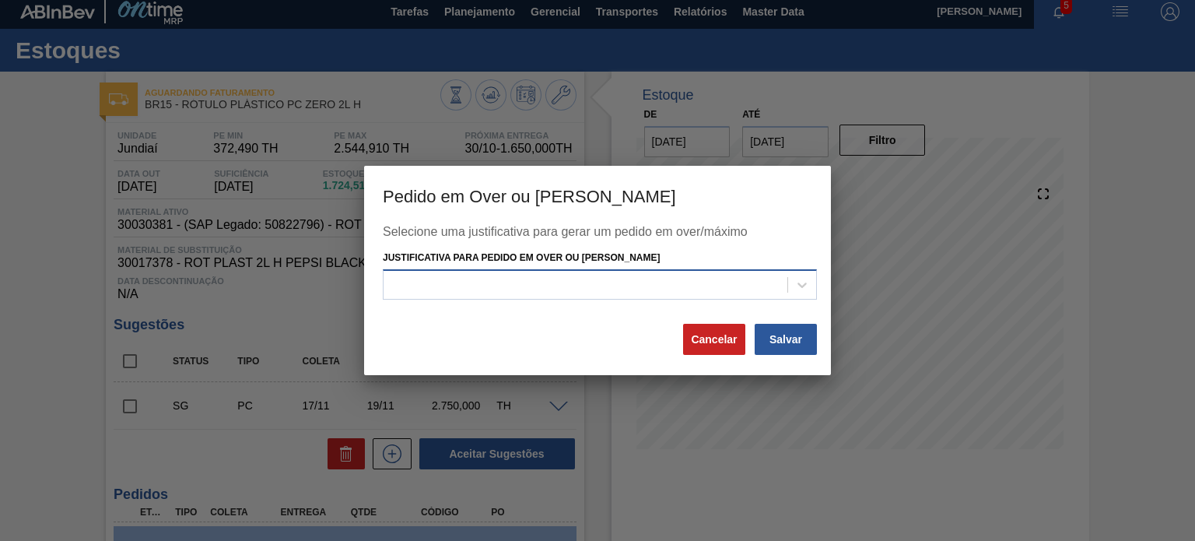
click at [662, 285] on div at bounding box center [585, 284] width 404 height 23
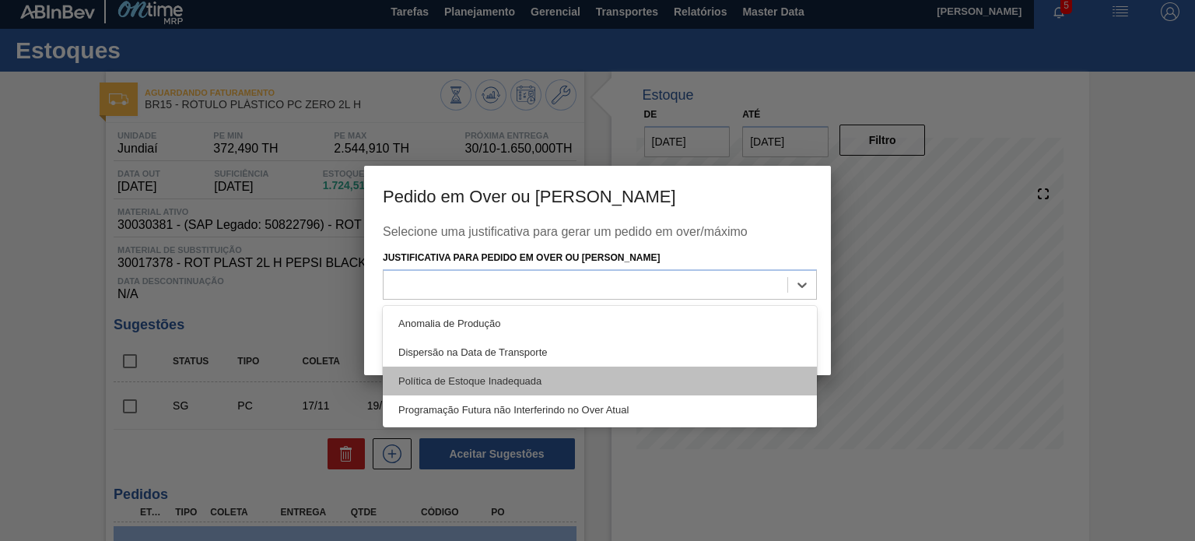
click at [580, 379] on div "Política de Estoque Inadequada" at bounding box center [600, 380] width 434 height 29
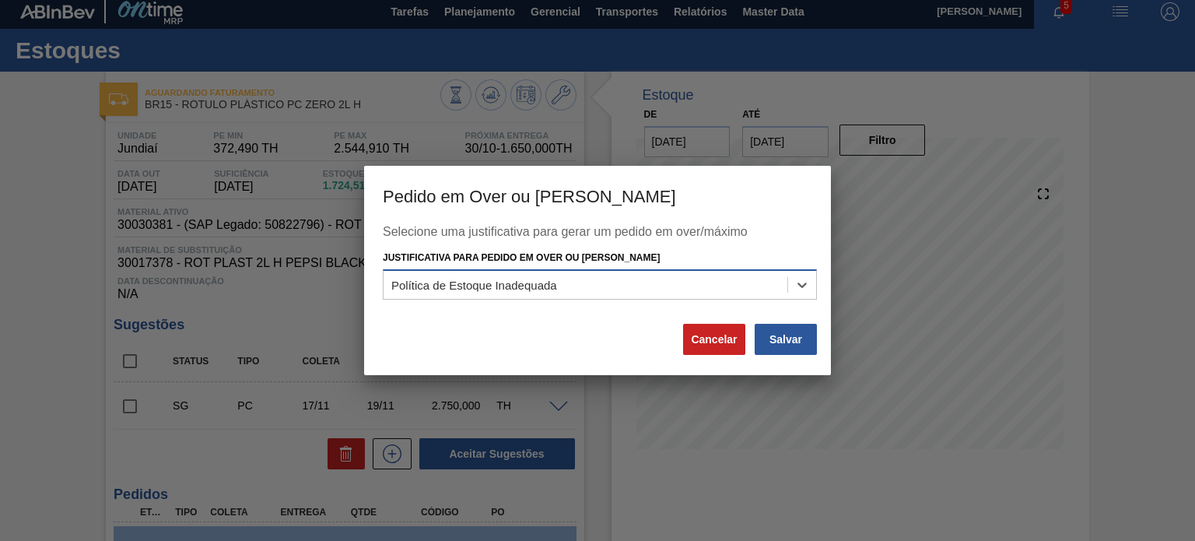
click at [610, 289] on div "Política de Estoque Inadequada" at bounding box center [585, 284] width 404 height 23
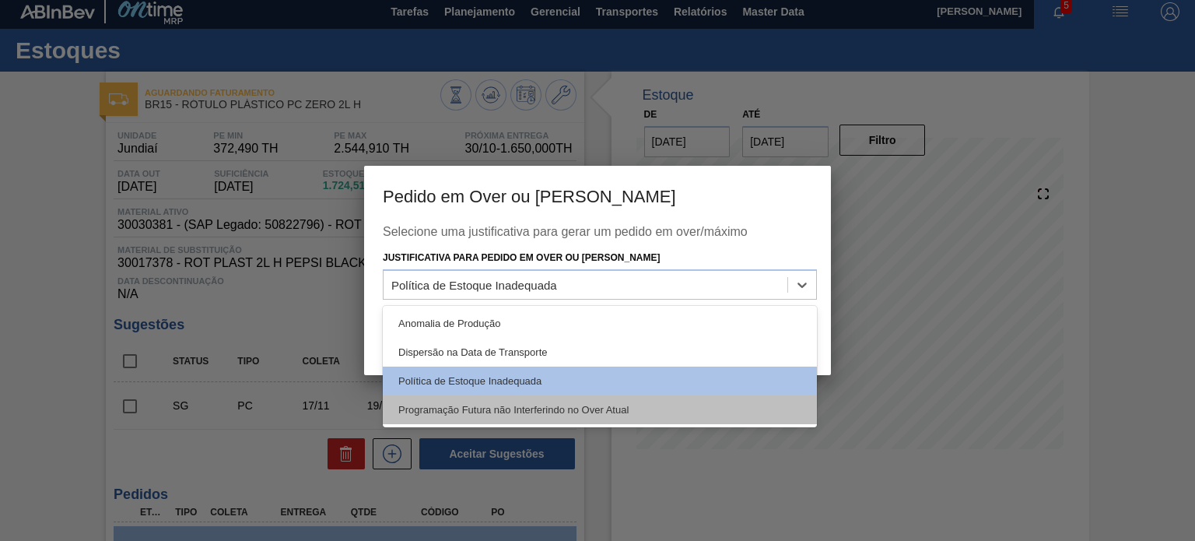
click at [556, 407] on div "Programação Futura não Interferindo no Over Atual" at bounding box center [600, 409] width 434 height 29
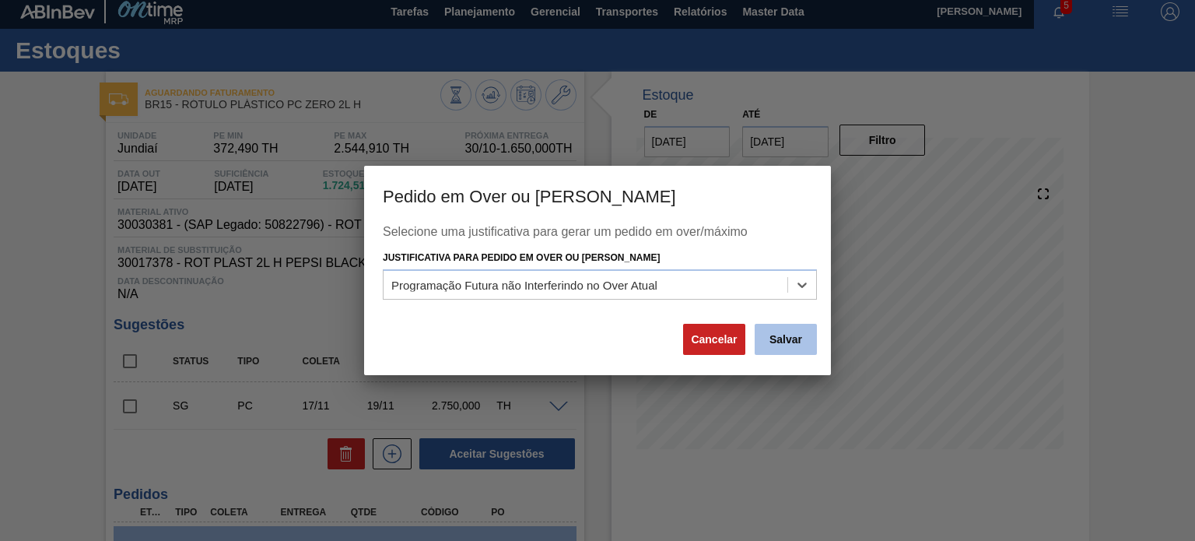
click at [793, 341] on button "Salvar" at bounding box center [786, 339] width 62 height 31
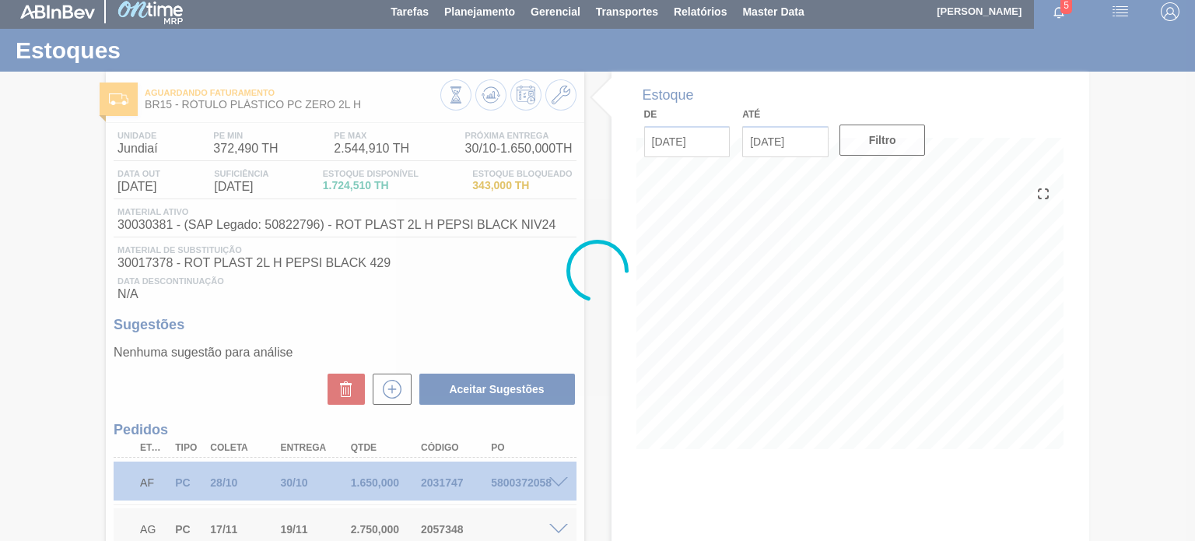
click at [489, 103] on div at bounding box center [597, 270] width 1195 height 541
click at [487, 101] on div at bounding box center [597, 270] width 1195 height 541
click at [488, 100] on div at bounding box center [597, 270] width 1195 height 541
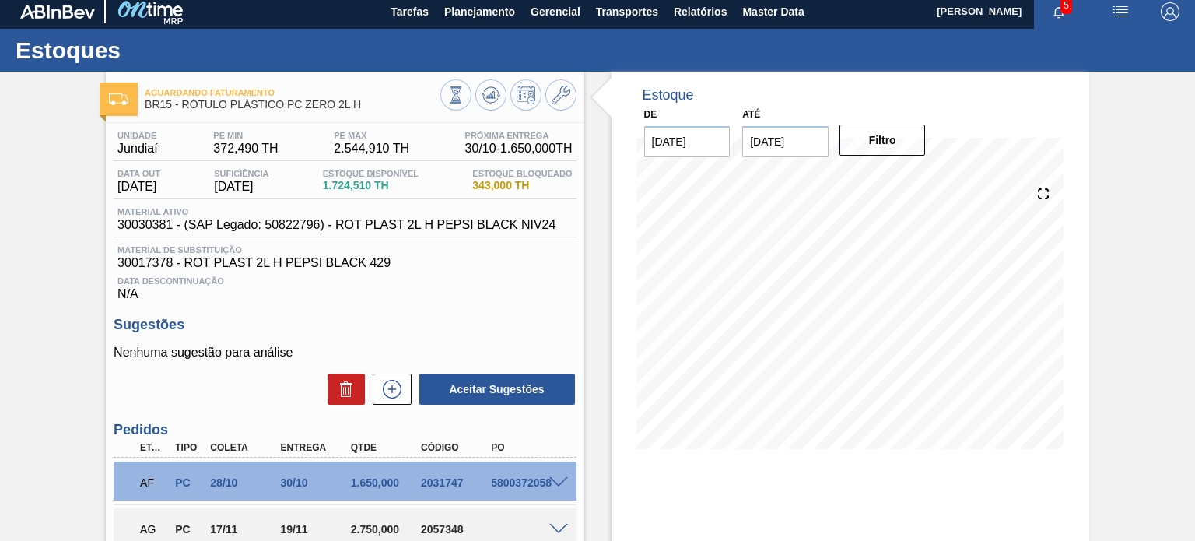
click at [488, 100] on icon at bounding box center [491, 95] width 19 height 19
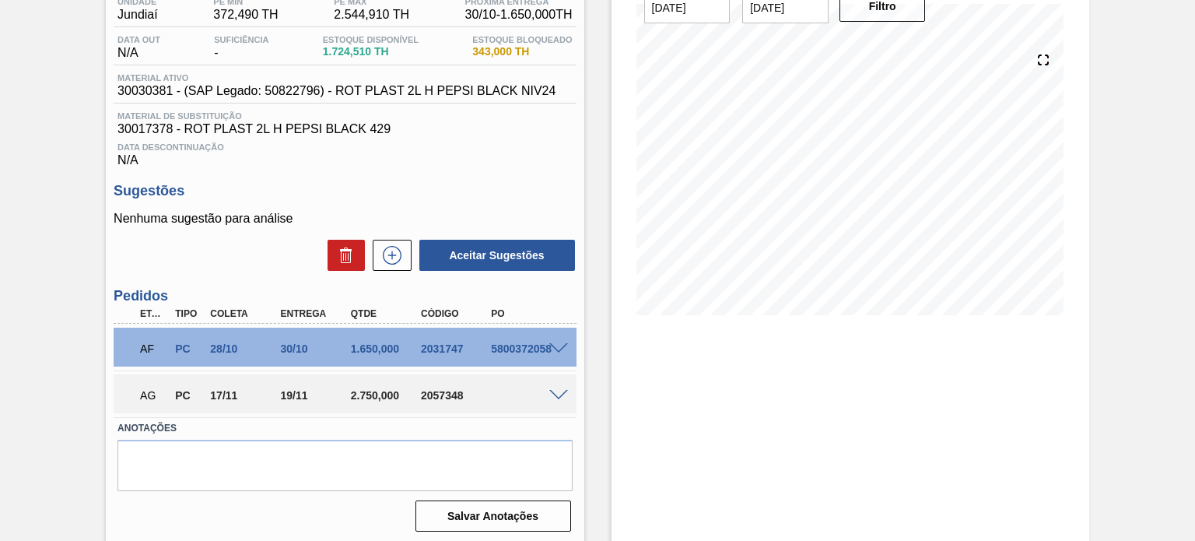
scroll to position [144, 0]
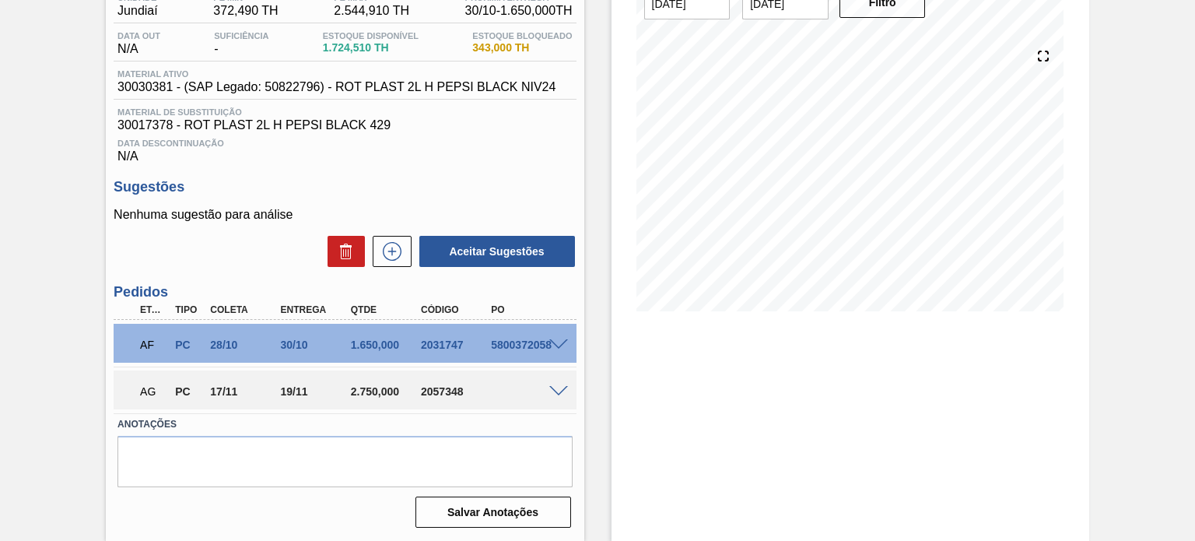
click at [562, 400] on div "AG PC 17/11 19/11 2.750,000 2057348" at bounding box center [345, 389] width 462 height 39
click at [560, 391] on span at bounding box center [558, 392] width 19 height 12
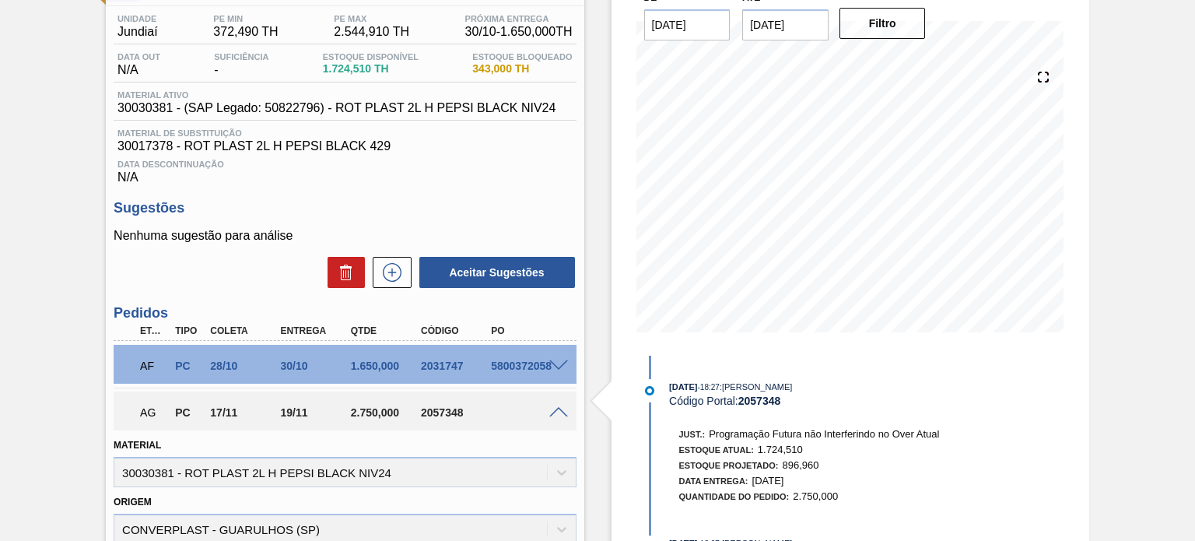
scroll to position [112, 0]
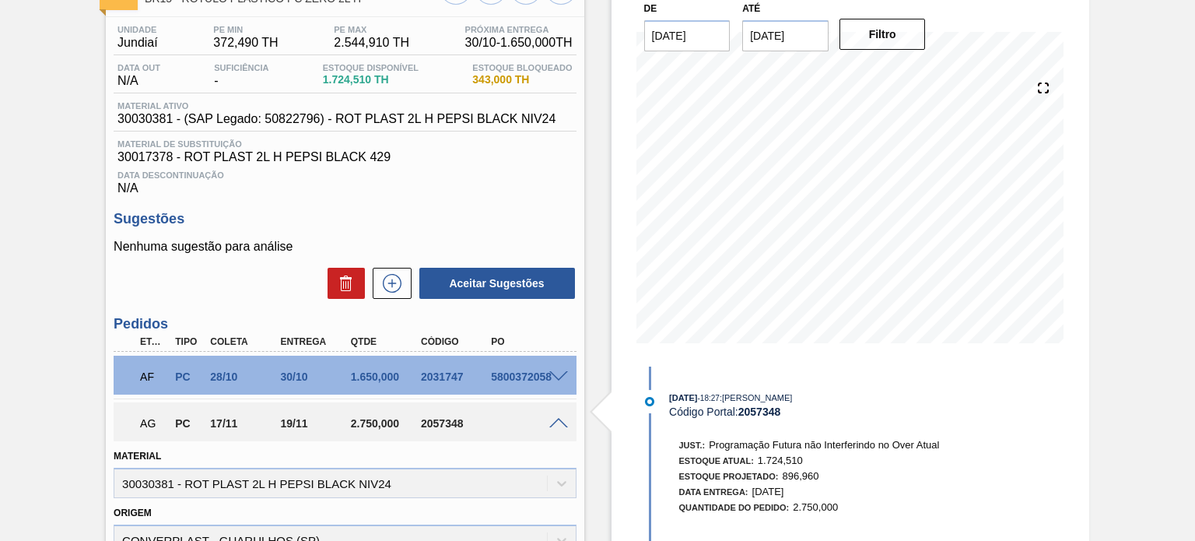
click at [1189, 105] on div "Aguardando Faturamento BR15 - RÓTULO PLÁSTICO PC ZERO 2L H Unidade Jundiaí PE M…" at bounding box center [597, 458] width 1195 height 984
drag, startPoint x: 1192, startPoint y: 72, endPoint x: 1193, endPoint y: 49, distance: 22.6
click at [1193, 49] on main "Tarefas Planejamento Gerencial Transportes Relatórios Master Data MATHEUS FARIA…" at bounding box center [597, 270] width 1195 height 541
click at [1143, 127] on div "Aguardando Faturamento BR15 - RÓTULO PLÁSTICO PC ZERO 2L H Unidade Jundiaí PE M…" at bounding box center [597, 458] width 1195 height 984
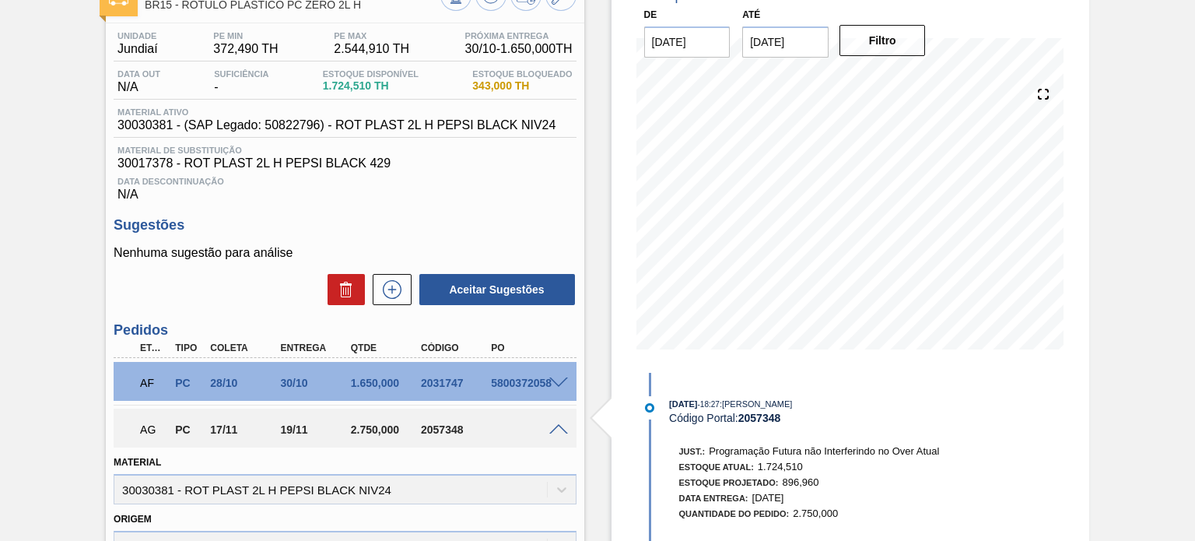
scroll to position [99, 0]
